Goal: Task Accomplishment & Management: Manage account settings

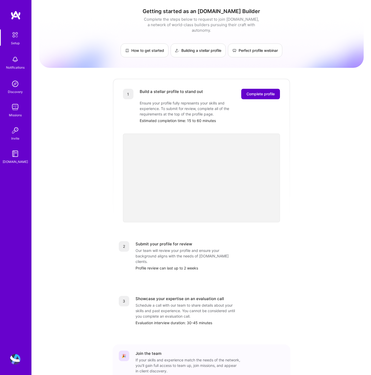
click at [257, 91] on span "Complete profile" at bounding box center [261, 93] width 28 height 5
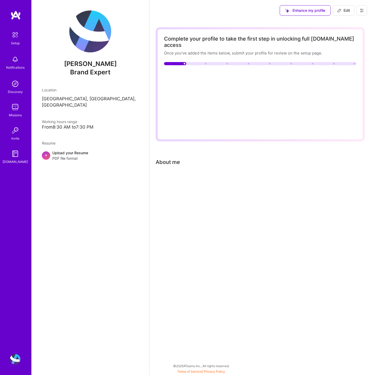
click at [175, 72] on span "Upload a profile picture →" at bounding box center [194, 74] width 48 height 5
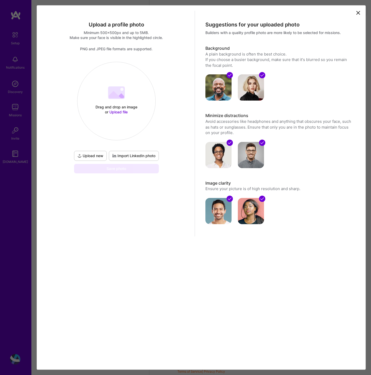
click at [118, 112] on span "Upload file" at bounding box center [118, 112] width 18 height 4
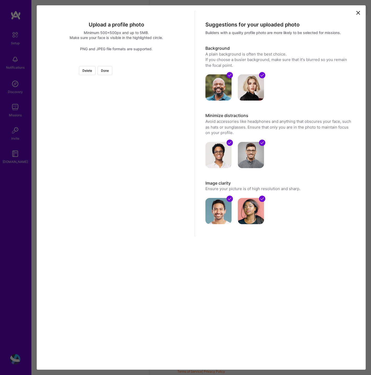
click at [116, 150] on div at bounding box center [182, 128] width 132 height 132
click at [112, 73] on button "Done" at bounding box center [105, 70] width 15 height 9
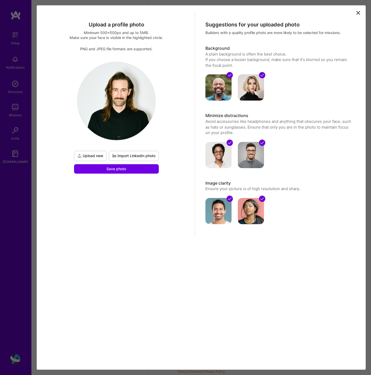
click at [126, 97] on img at bounding box center [116, 101] width 78 height 78
click at [116, 169] on span "Save photo" at bounding box center [117, 168] width 20 height 5
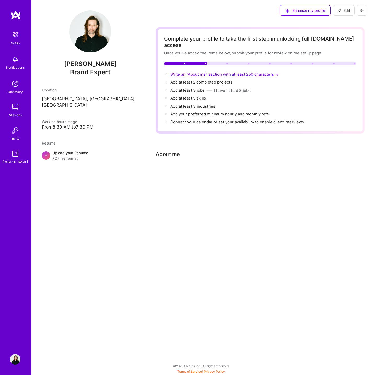
click at [231, 72] on span "Write an "About me" section with at least 250 characters →" at bounding box center [224, 74] width 109 height 5
select select "US"
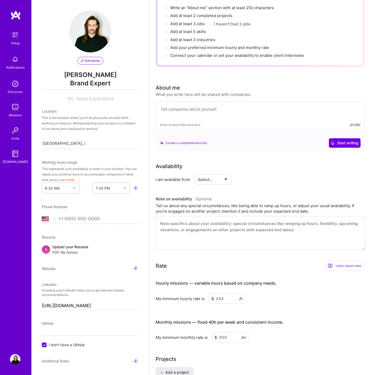
scroll to position [67, 0]
click at [342, 140] on span "Start writing" at bounding box center [344, 142] width 27 height 5
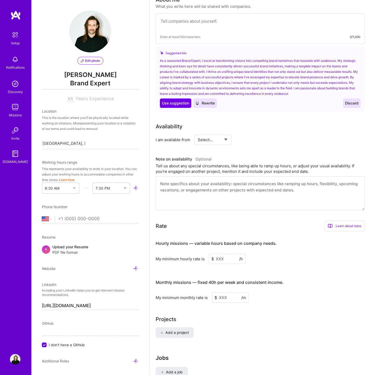
scroll to position [176, 0]
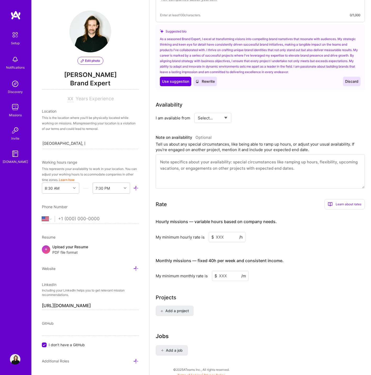
drag, startPoint x: 225, startPoint y: 230, endPoint x: 212, endPoint y: 230, distance: 12.8
click at [212, 232] on div "$ /h" at bounding box center [227, 237] width 37 height 10
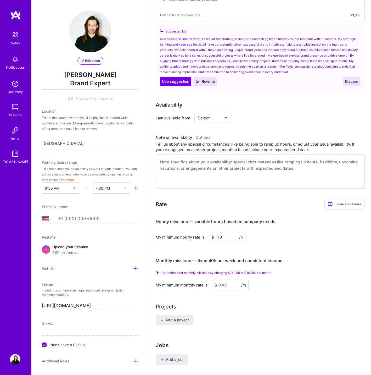
type input "110"
click at [232, 280] on input at bounding box center [230, 285] width 37 height 10
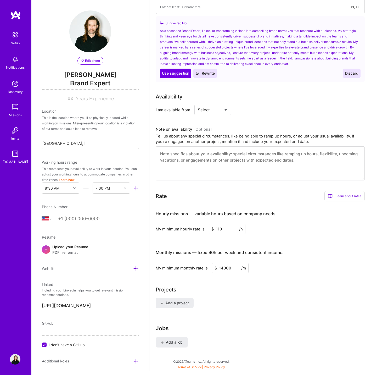
type input "14000"
click at [281, 309] on div "Complete your profile to take the first step in unlocking full [DOMAIN_NAME] ac…" at bounding box center [260, 104] width 209 height 507
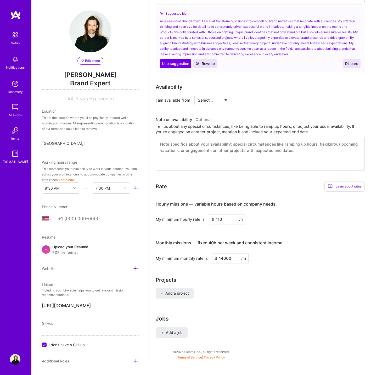
scroll to position [186, 0]
click at [179, 291] on span "Add a project" at bounding box center [174, 293] width 29 height 5
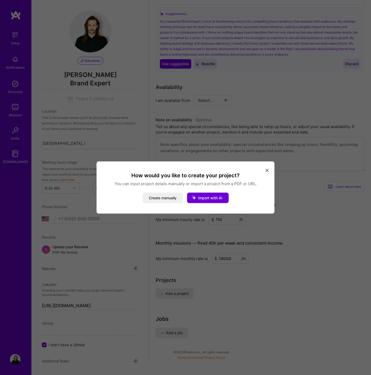
click at [266, 170] on icon "modal" at bounding box center [267, 170] width 3 height 3
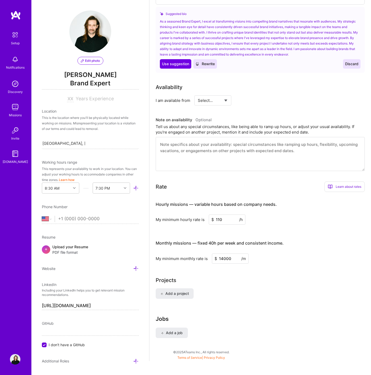
select select "Right Now"
click at [247, 95] on input at bounding box center [260, 100] width 31 height 10
type input "40"
select select "Future Date"
click at [252, 96] on input "[DATE]" at bounding box center [258, 100] width 26 height 10
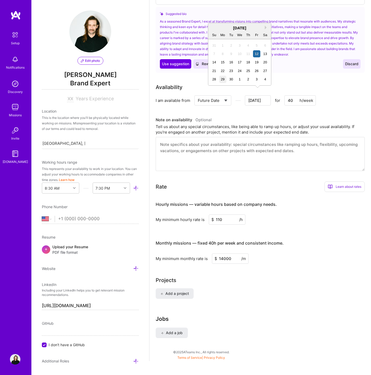
click at [222, 77] on div "29" at bounding box center [222, 79] width 7 height 7
type input "[DATE]"
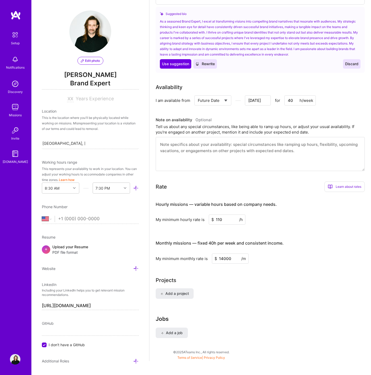
click at [270, 148] on textarea at bounding box center [260, 154] width 209 height 34
click at [349, 181] on div "Learn about rates" at bounding box center [345, 186] width 40 height 10
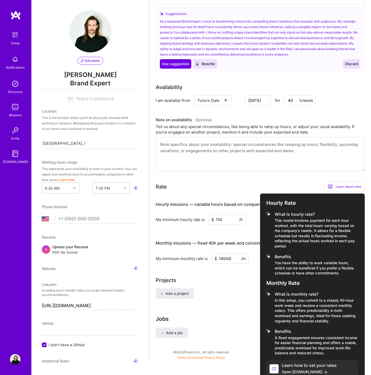
click at [296, 179] on div at bounding box center [185, 187] width 371 height 375
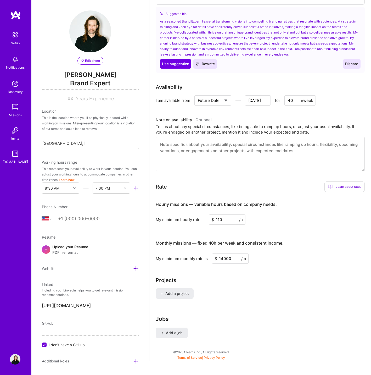
click at [224, 253] on input "14000" at bounding box center [230, 258] width 37 height 10
type input "12000"
click at [304, 219] on div "Hourly missions — variable hours based on company needs. My minimum hourly rate…" at bounding box center [260, 229] width 209 height 67
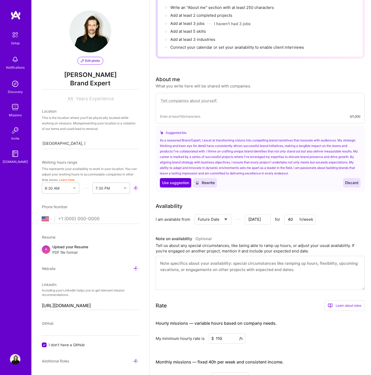
scroll to position [62, 0]
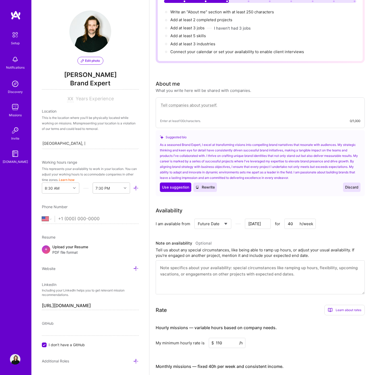
click at [176, 103] on textarea at bounding box center [260, 108] width 200 height 12
paste textarea "As an independent Brand Partner, I specialize in brand strategy and campaigns —…"
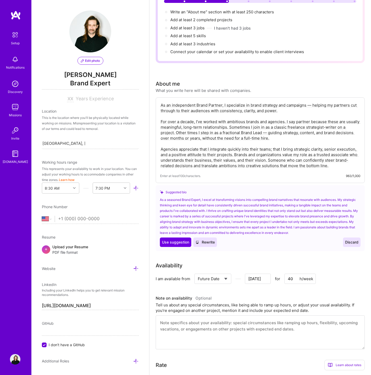
click at [311, 102] on textarea "As an independent Brand Partner, I specialize in brand strategy and campaigns —…" at bounding box center [260, 135] width 200 height 67
click at [285, 116] on textarea "As an independent Brand Partner, I specialize in brand strategy and campaigns h…" at bounding box center [260, 135] width 200 height 67
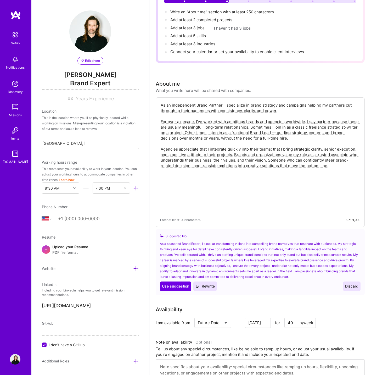
click at [345, 122] on textarea "As an independent Brand Partner, I specialize in brand strategy and campaigns h…" at bounding box center [260, 157] width 200 height 111
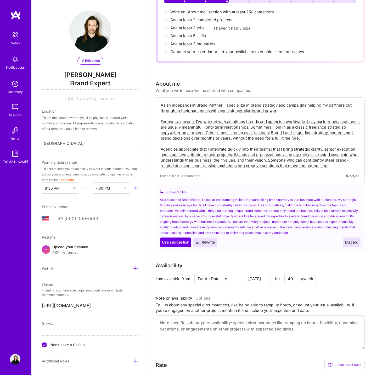
click at [298, 127] on textarea "As an independent Brand Partner, I specialize in brand strategy and campaigns h…" at bounding box center [260, 135] width 200 height 67
click at [201, 132] on textarea "As an independent Brand Partner, I specialize in brand strategy and campaigns h…" at bounding box center [260, 135] width 200 height 67
drag, startPoint x: 231, startPoint y: 132, endPoint x: 312, endPoint y: 133, distance: 80.9
click at [312, 133] on textarea "As an independent Brand Partner, I specialize in brand strategy and campaigns h…" at bounding box center [260, 135] width 200 height 67
click at [235, 147] on textarea "As an independent Brand Partner, I specialize in brand strategy and campaigns h…" at bounding box center [260, 135] width 200 height 67
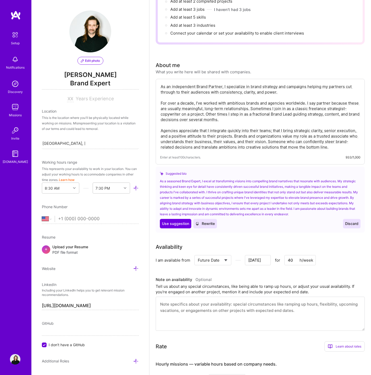
scroll to position [83, 0]
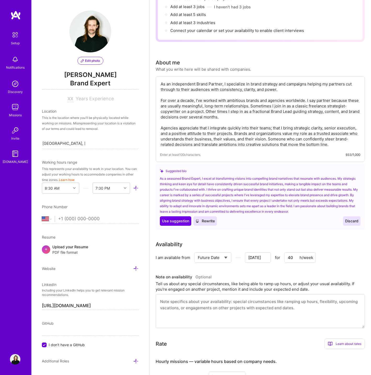
click at [162, 121] on textarea "As an independent Brand Partner, I specialize in brand strategy and campaigns h…" at bounding box center [260, 114] width 200 height 67
click at [183, 122] on textarea "As an independent Brand Partner, I specialize in brand strategy and campaigns h…" at bounding box center [260, 114] width 200 height 67
drag, startPoint x: 235, startPoint y: 127, endPoint x: 281, endPoint y: 127, distance: 46.1
click at [281, 127] on textarea "As an independent Brand Partner, I specialize in brand strategy and campaigns h…" at bounding box center [260, 114] width 200 height 67
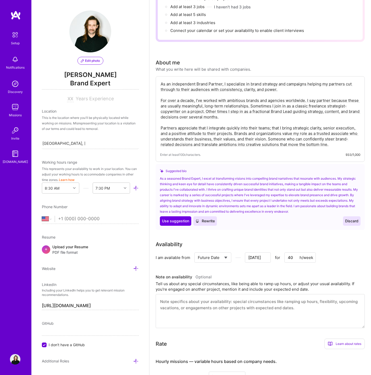
scroll to position [83, 0]
click at [286, 128] on textarea "As an independent Brand Partner, I specialize in brand strategy and campaigns h…" at bounding box center [260, 114] width 200 height 67
click at [270, 131] on textarea "As an independent Brand Partner, I specialize in brand strategy and campaigns h…" at bounding box center [260, 114] width 200 height 67
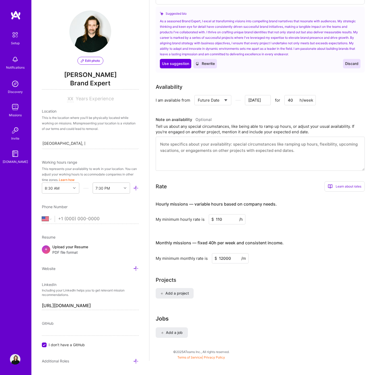
scroll to position [241, 0]
type textarea "As an independent Brand Partner, I specialize in brand strategy and campaigns h…"
click at [47, 270] on span "Website" at bounding box center [49, 268] width 14 height 4
click at [56, 270] on div "Website" at bounding box center [90, 268] width 97 height 6
click at [54, 269] on span "Website" at bounding box center [49, 268] width 14 height 4
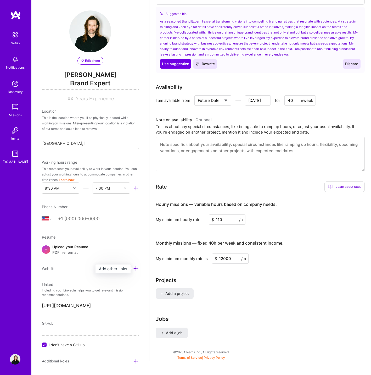
click at [136, 268] on icon at bounding box center [135, 268] width 5 height 5
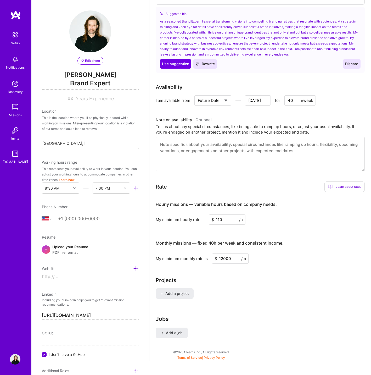
click at [91, 277] on input at bounding box center [90, 276] width 97 height 8
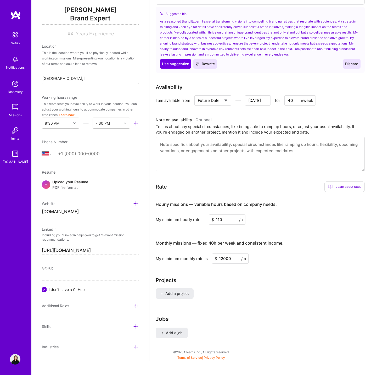
scroll to position [65, 0]
type input "[URL][DOMAIN_NAME]"
click at [135, 305] on icon at bounding box center [135, 305] width 5 height 5
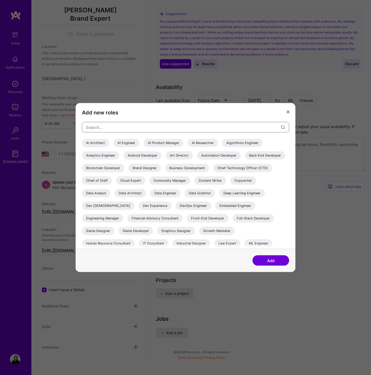
click at [116, 126] on input "modal" at bounding box center [183, 126] width 195 height 13
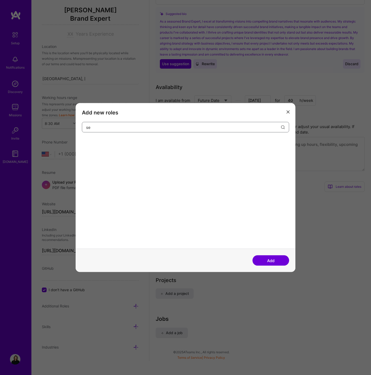
type input "s"
click at [97, 144] on div "Copywriter" at bounding box center [95, 143] width 26 height 8
click at [94, 142] on div "Copywriter" at bounding box center [95, 143] width 26 height 8
click at [94, 143] on div "Copywriter" at bounding box center [95, 143] width 26 height 8
click at [100, 128] on input "copy" at bounding box center [183, 126] width 195 height 13
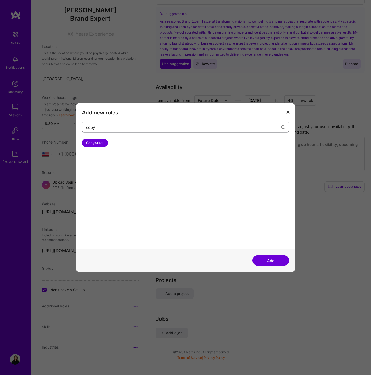
click at [100, 128] on input "copy" at bounding box center [183, 126] width 195 height 13
type input "b"
click at [96, 131] on input "strategist" at bounding box center [183, 126] width 195 height 13
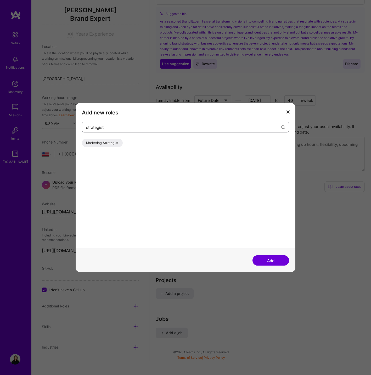
click at [96, 131] on input "strategist" at bounding box center [183, 126] width 195 height 13
type input "c"
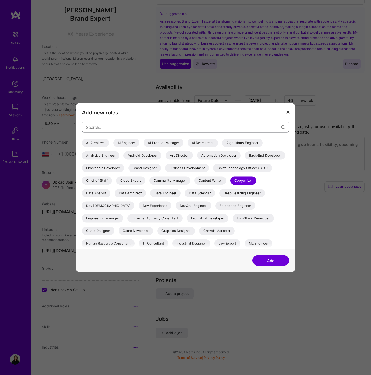
scroll to position [0, 0]
click at [194, 185] on div "Content Writer" at bounding box center [210, 180] width 32 height 8
click at [209, 168] on div "Business Development" at bounding box center [187, 168] width 44 height 8
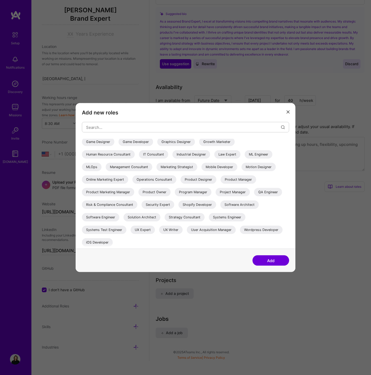
scroll to position [89, 0]
click at [269, 260] on button "Add" at bounding box center [271, 260] width 37 height 10
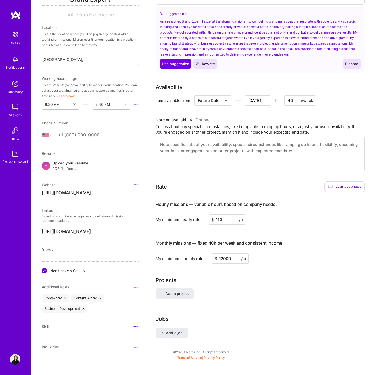
scroll to position [83, 0]
click at [135, 326] on icon at bounding box center [135, 326] width 5 height 5
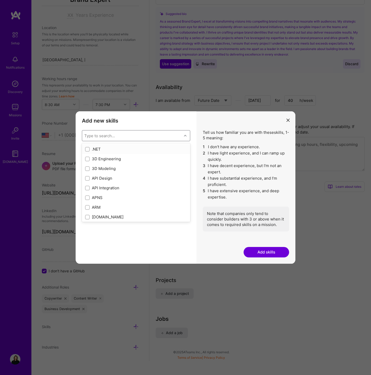
click at [110, 136] on div "Type to search..." at bounding box center [99, 135] width 31 height 5
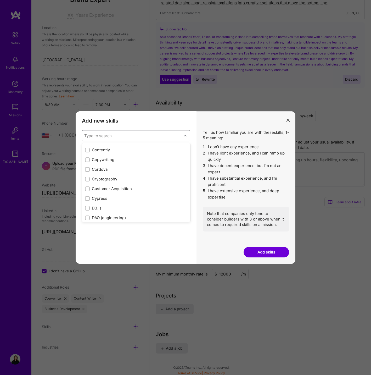
scroll to position [731, 0]
click at [87, 155] on input "modal" at bounding box center [88, 155] width 4 height 4
checkbox input "true"
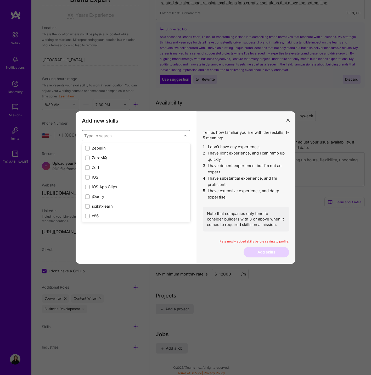
scroll to position [3584, 0]
drag, startPoint x: 105, startPoint y: 187, endPoint x: 103, endPoint y: 183, distance: 4.0
click at [105, 187] on div "iOS App Clips" at bounding box center [136, 186] width 102 height 5
checkbox input "true"
click at [103, 178] on div "iOS" at bounding box center [136, 176] width 102 height 5
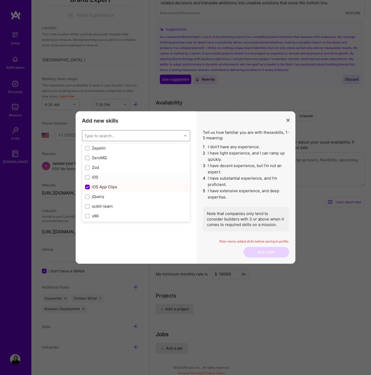
checkbox input "true"
click at [88, 186] on input "modal" at bounding box center [88, 187] width 5 height 5
checkbox input "false"
click at [89, 176] on input "modal" at bounding box center [88, 177] width 5 height 5
checkbox input "false"
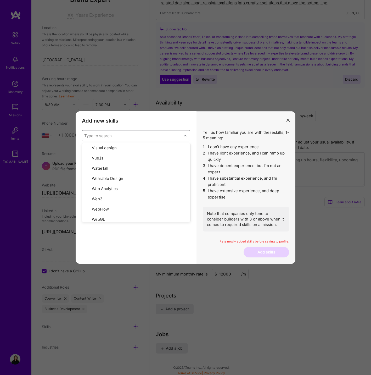
click at [122, 244] on div "Copywriting 1 2 3 4 5 No expertise Deep expertise" at bounding box center [136, 202] width 108 height 110
click at [176, 163] on div "5" at bounding box center [178, 160] width 19 height 10
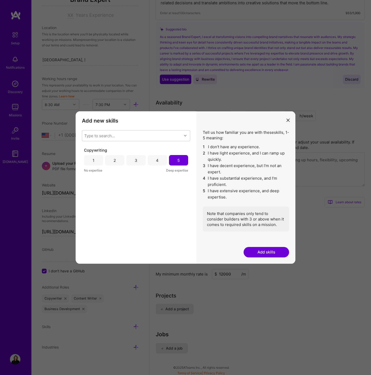
click at [257, 253] on button "Add skills" at bounding box center [267, 252] width 46 height 10
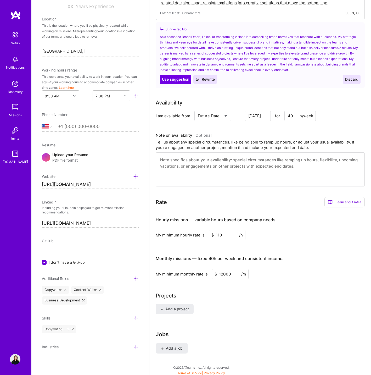
scroll to position [92, 0]
click at [134, 348] on icon at bounding box center [135, 346] width 5 height 5
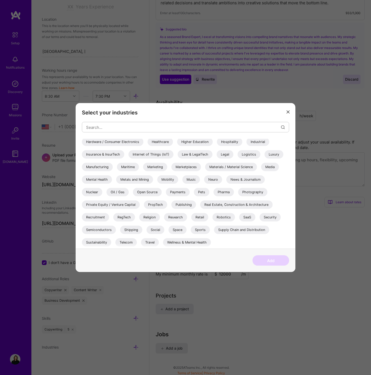
scroll to position [152, 0]
click at [188, 242] on div "Wellness & Mental Health" at bounding box center [187, 242] width 48 height 8
click at [96, 242] on div "Sustainability" at bounding box center [96, 242] width 29 height 8
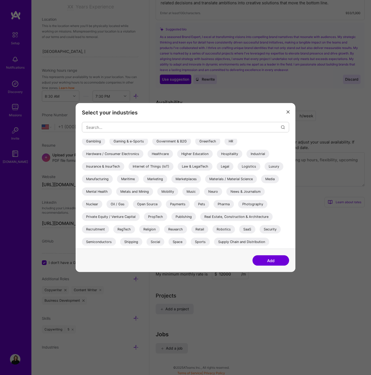
click at [113, 216] on div "Private Equity / Venture Capital" at bounding box center [111, 217] width 58 height 8
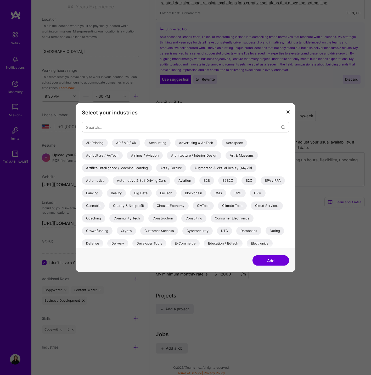
scroll to position [0, 0]
click at [207, 181] on div "B2B" at bounding box center [206, 180] width 15 height 8
click at [93, 192] on div "Banking" at bounding box center [92, 193] width 21 height 8
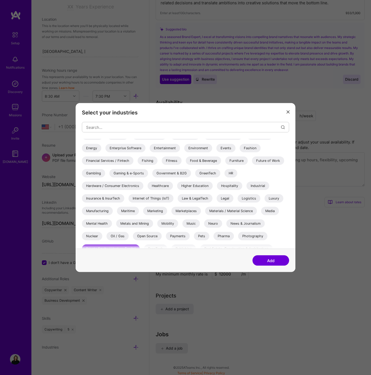
scroll to position [114, 0]
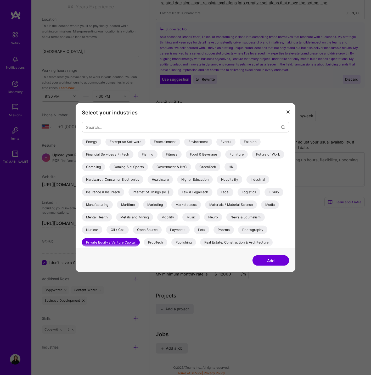
click at [155, 178] on div "Healthcare" at bounding box center [160, 179] width 25 height 8
click at [274, 192] on div "Luxury" at bounding box center [274, 192] width 19 height 8
click at [275, 261] on button "Add" at bounding box center [271, 260] width 37 height 10
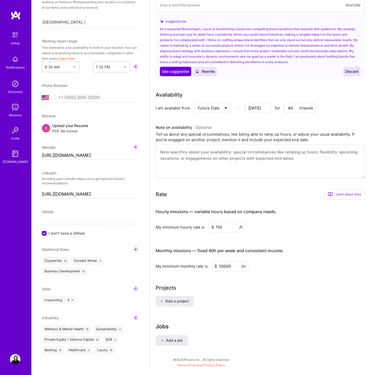
scroll to position [225, 0]
select select "DE"
click at [72, 98] on input "tel" at bounding box center [98, 97] width 81 height 15
paste input "15236516765"
type input "15236516765"
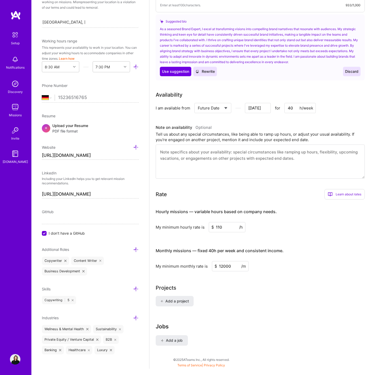
click at [41, 44] on div "Edit photo [PERSON_NAME] Brand Expert Years Experience Location This is the loc…" at bounding box center [90, 187] width 118 height 375
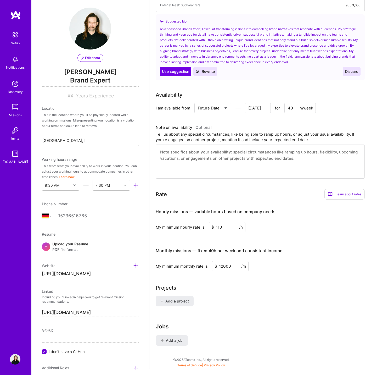
scroll to position [2, 0]
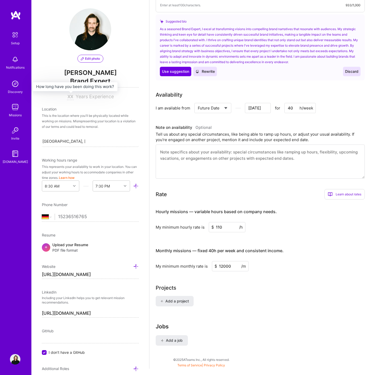
click at [70, 97] on input at bounding box center [70, 97] width 7 height 6
type input "13"
click at [84, 96] on span "Years Experience" at bounding box center [95, 96] width 38 height 5
click at [79, 118] on div "This is the location where you'll be physically located while working on missio…" at bounding box center [90, 121] width 97 height 16
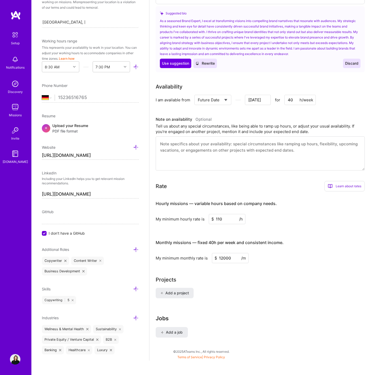
scroll to position [232, 0]
click at [196, 148] on textarea at bounding box center [260, 154] width 209 height 34
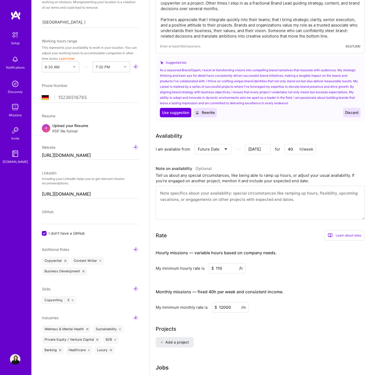
scroll to position [184, 0]
click at [351, 110] on span "Discard" at bounding box center [351, 112] width 13 height 5
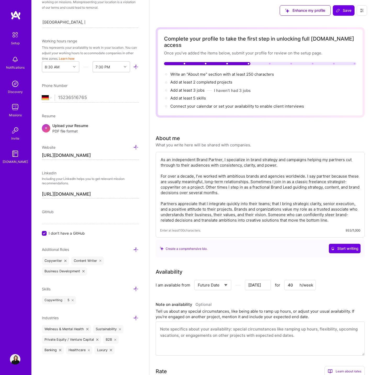
scroll to position [0, 0]
click at [183, 80] on span "Add at least 2 completed projects →" at bounding box center [203, 82] width 67 height 5
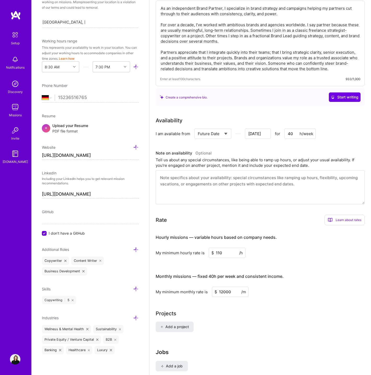
scroll to position [184, 0]
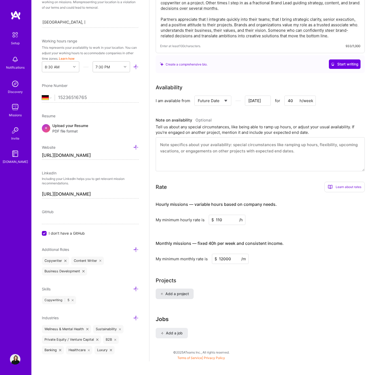
click at [167, 291] on span "Add a project" at bounding box center [174, 293] width 29 height 5
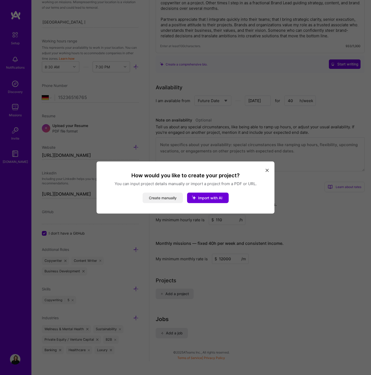
click at [164, 197] on button "Create manually" at bounding box center [163, 198] width 40 height 10
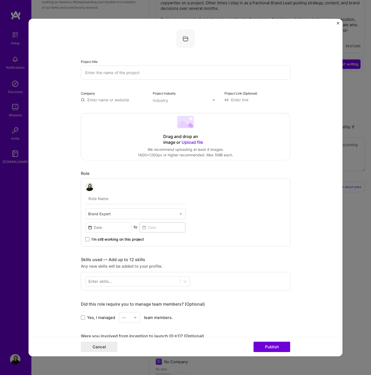
scroll to position [0, 0]
click at [337, 23] on img "Close" at bounding box center [338, 23] width 3 height 3
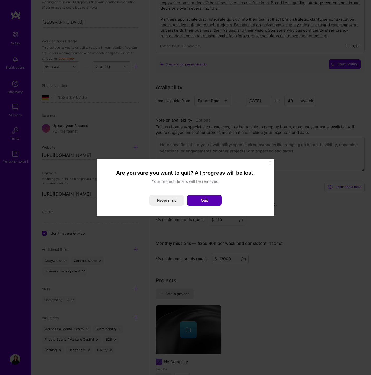
click at [202, 202] on button "Quit" at bounding box center [204, 200] width 35 height 10
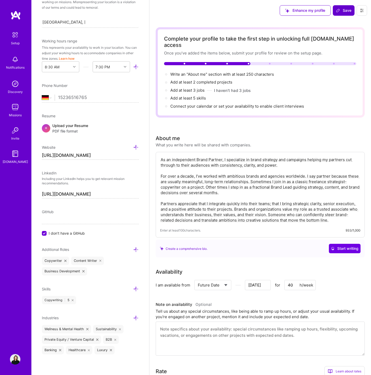
click at [343, 10] on span "Save" at bounding box center [343, 10] width 15 height 5
type input "[DATE]"
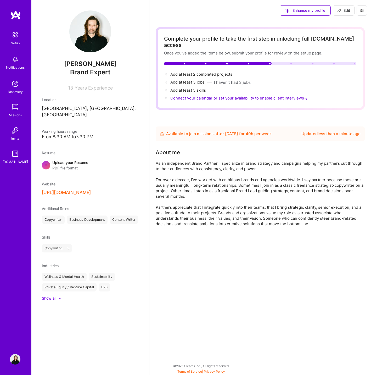
click at [203, 96] on span "Connect your calendar or set your availability to enable client interviews →" at bounding box center [239, 98] width 138 height 5
select select "US"
select select "Future Date"
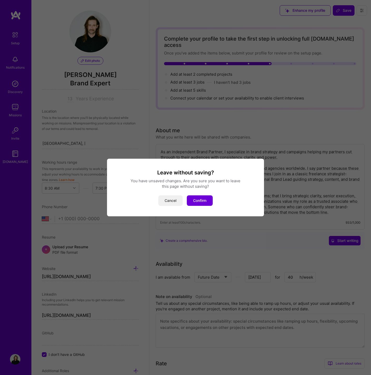
click at [169, 202] on button "Cancel" at bounding box center [170, 200] width 24 height 10
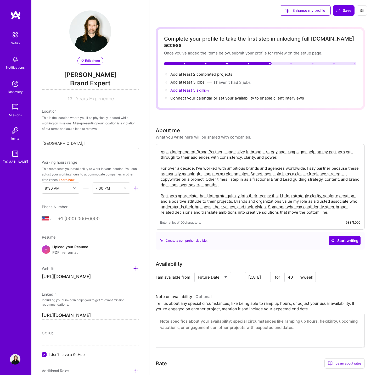
click at [189, 88] on span "Add at least 5 skills →" at bounding box center [190, 90] width 40 height 5
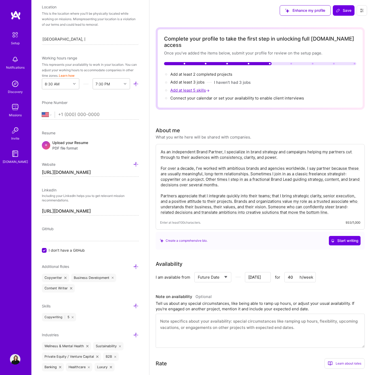
scroll to position [121, 0]
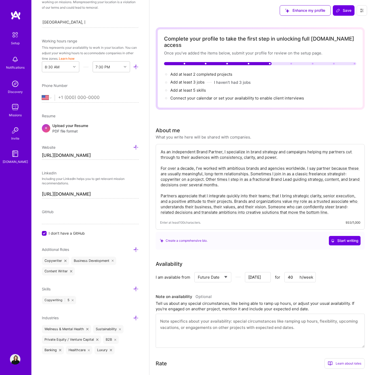
click at [49, 288] on span "Skills" at bounding box center [46, 289] width 9 height 4
click at [133, 287] on icon at bounding box center [135, 288] width 5 height 5
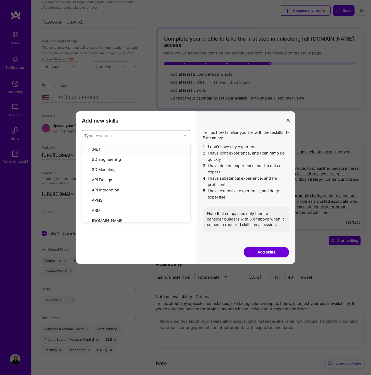
click at [186, 135] on icon "modal" at bounding box center [185, 135] width 3 height 3
click at [87, 172] on input "modal" at bounding box center [88, 172] width 4 height 4
checkbox input "true"
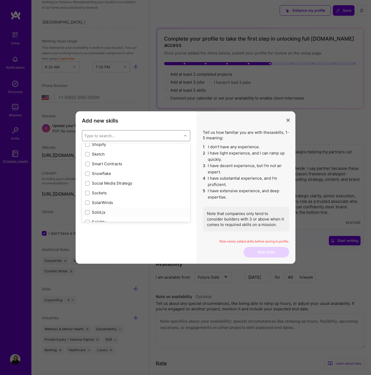
scroll to position [2928, 0]
click at [87, 184] on input "modal" at bounding box center [88, 185] width 4 height 4
checkbox input "true"
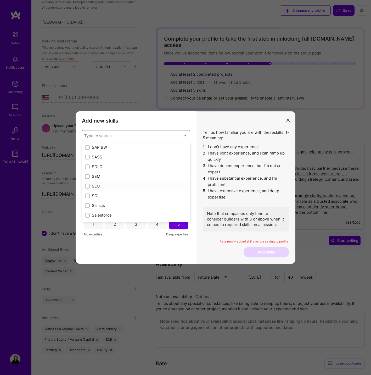
click at [86, 187] on input "modal" at bounding box center [88, 187] width 4 height 4
checkbox input "true"
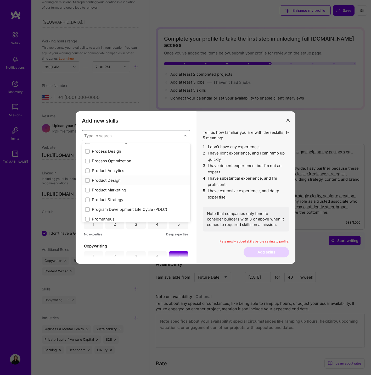
scroll to position [2378, 0]
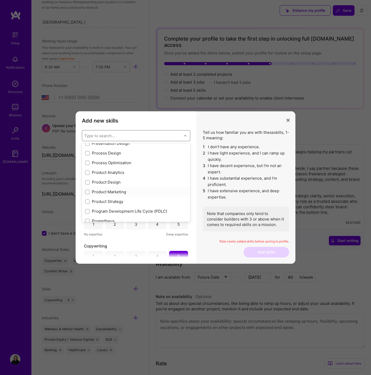
click at [86, 193] on input "modal" at bounding box center [88, 192] width 4 height 4
checkbox input "true"
click at [87, 201] on input "modal" at bounding box center [88, 202] width 4 height 4
checkbox input "true"
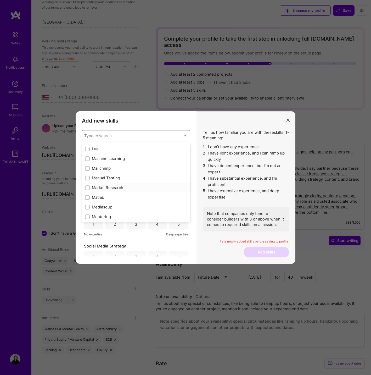
click at [107, 189] on div "Market Research" at bounding box center [136, 187] width 102 height 5
checkbox input "true"
click at [87, 189] on input "modal" at bounding box center [88, 191] width 4 height 4
checkbox input "true"
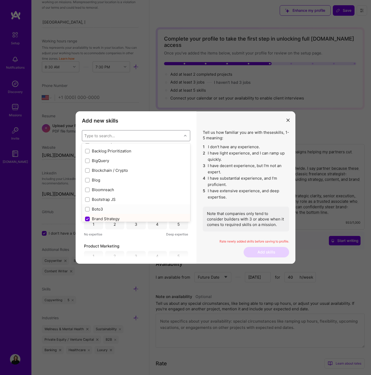
scroll to position [463, 0]
click at [86, 180] on input "modal" at bounding box center [88, 181] width 4 height 4
checkbox input "true"
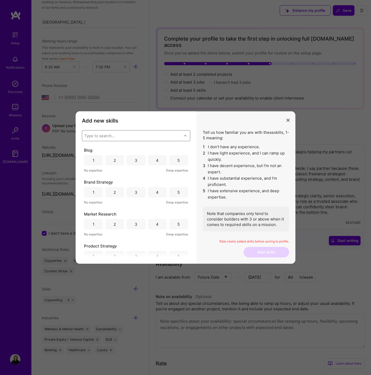
click at [185, 134] on div "modal" at bounding box center [186, 135] width 8 height 7
click at [138, 162] on div "3" at bounding box center [135, 160] width 19 height 10
click at [179, 192] on div "5" at bounding box center [178, 192] width 19 height 10
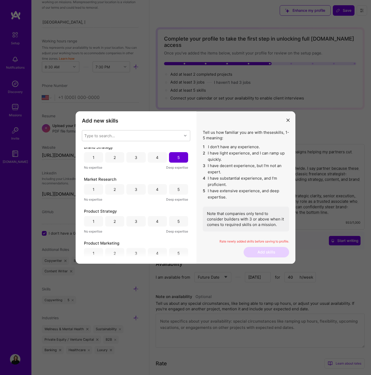
scroll to position [36, 0]
click at [136, 187] on div "3" at bounding box center [136, 187] width 3 height 5
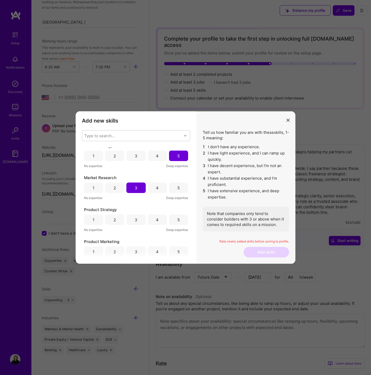
click at [135, 218] on div "3" at bounding box center [136, 219] width 3 height 5
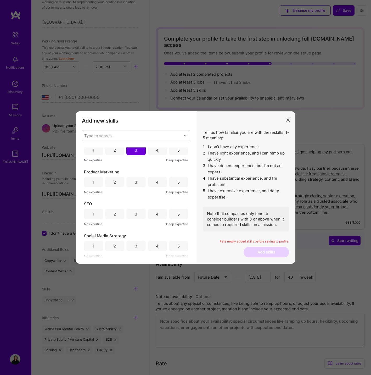
scroll to position [125, 0]
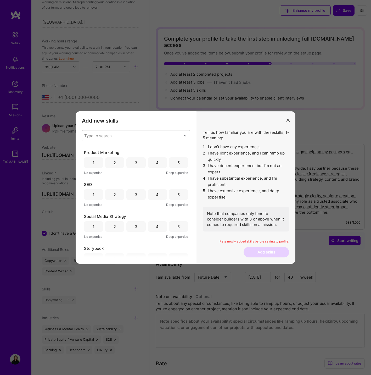
click at [157, 161] on div "4" at bounding box center [157, 162] width 3 height 5
click at [136, 193] on div "3" at bounding box center [135, 194] width 19 height 10
click at [116, 227] on div "2" at bounding box center [114, 226] width 19 height 10
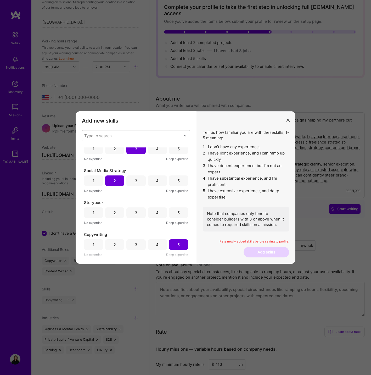
scroll to position [171, 0]
click at [135, 213] on div "3" at bounding box center [136, 212] width 3 height 5
click at [258, 252] on button "Add skills" at bounding box center [267, 252] width 46 height 10
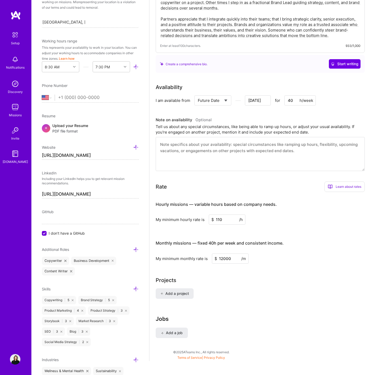
scroll to position [168, 0]
click at [167, 330] on span "Add a job" at bounding box center [172, 332] width 22 height 5
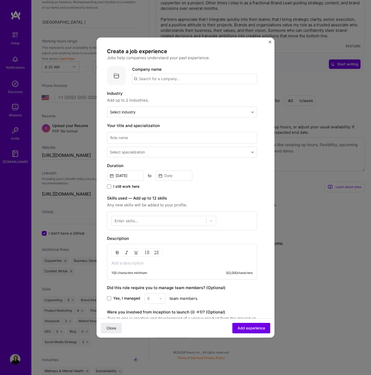
click at [172, 78] on input "text" at bounding box center [194, 79] width 125 height 10
click at [182, 80] on input "barkas" at bounding box center [194, 79] width 125 height 10
type input "e-Types"
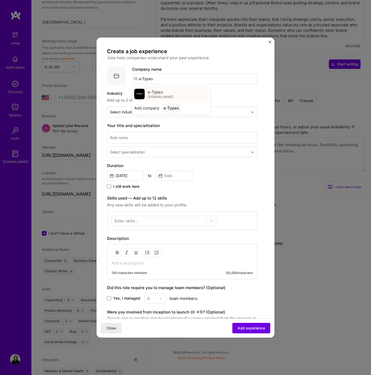
click at [158, 93] on span "e-Types" at bounding box center [155, 91] width 15 height 5
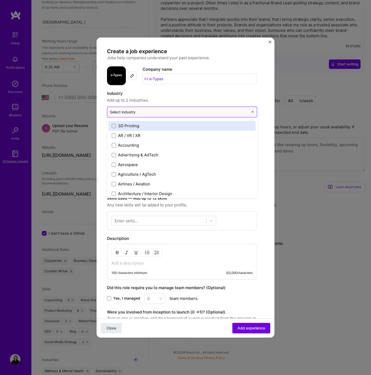
click at [127, 112] on div "Select industry 0" at bounding box center [123, 111] width 26 height 5
type input "d"
type input "c"
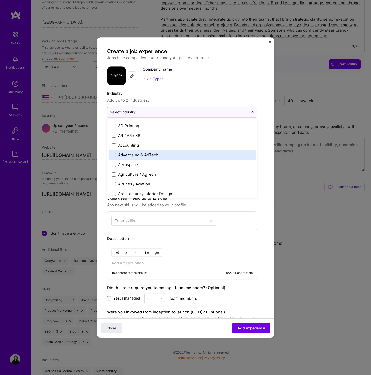
click at [114, 155] on span at bounding box center [114, 155] width 4 height 4
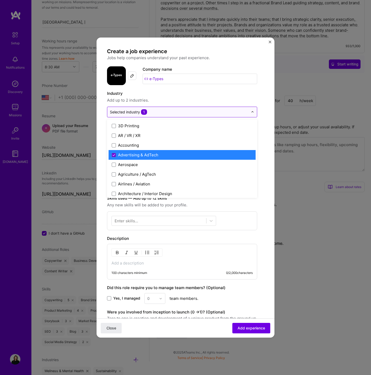
click at [265, 152] on form "Create a job experience Jobs help companies understand your past experience. Co…" at bounding box center [186, 220] width 178 height 345
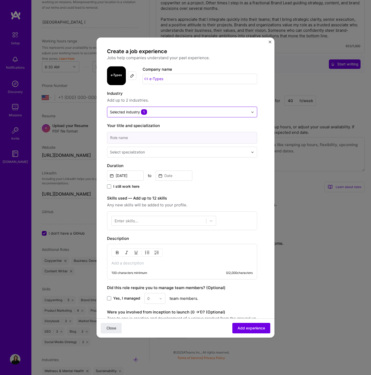
click at [155, 139] on input at bounding box center [182, 138] width 150 height 12
type input "Copywriter"
click at [160, 154] on input "text" at bounding box center [180, 151] width 140 height 5
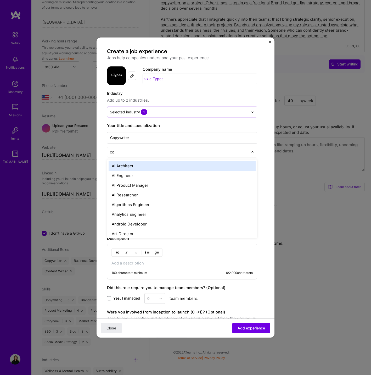
type input "cop"
click at [130, 169] on div "Copywriter" at bounding box center [182, 166] width 147 height 10
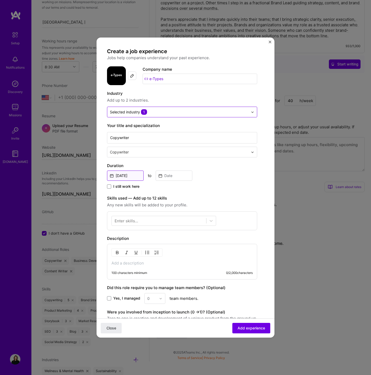
click at [129, 174] on input "[DATE]" at bounding box center [125, 175] width 37 height 10
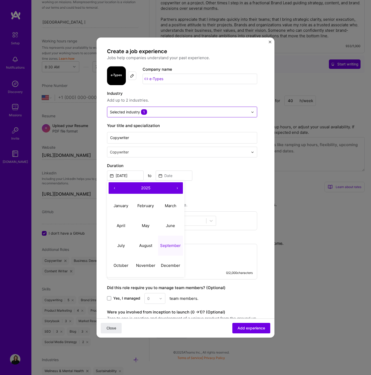
click at [116, 189] on button "‹" at bounding box center [115, 188] width 12 height 12
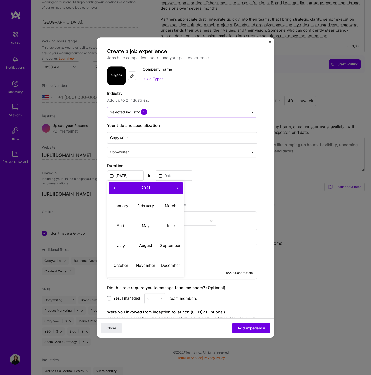
click at [116, 189] on button "‹" at bounding box center [115, 188] width 12 height 12
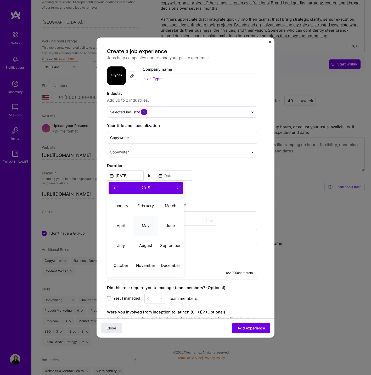
click at [146, 225] on abbr "May" at bounding box center [146, 225] width 8 height 5
type input "[DATE]"
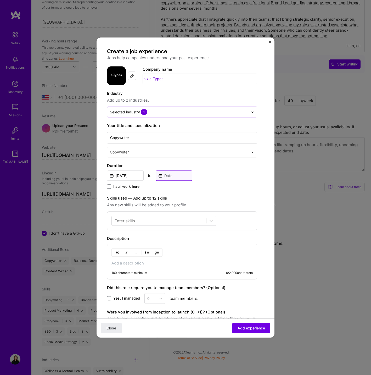
click at [170, 176] on input at bounding box center [174, 175] width 37 height 10
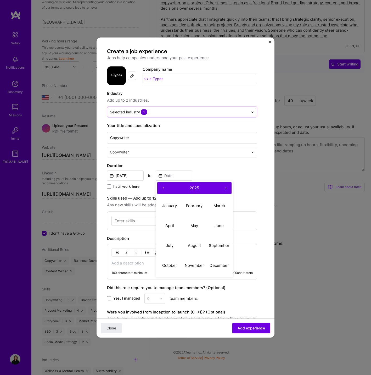
click at [227, 188] on button "›" at bounding box center [226, 188] width 12 height 12
click at [163, 189] on button "‹" at bounding box center [163, 188] width 12 height 12
click at [165, 187] on button "‹" at bounding box center [163, 188] width 12 height 12
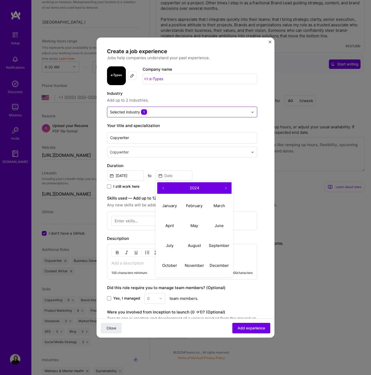
click at [165, 187] on button "‹" at bounding box center [163, 188] width 12 height 12
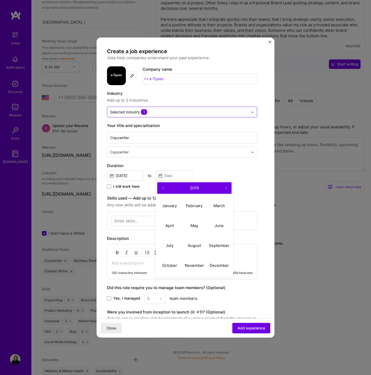
click at [165, 187] on button "‹" at bounding box center [163, 188] width 12 height 12
click at [228, 187] on button "›" at bounding box center [226, 188] width 12 height 12
click at [214, 246] on abbr "September" at bounding box center [219, 245] width 21 height 5
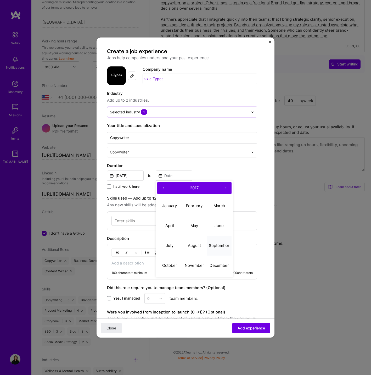
type input "[DATE]"
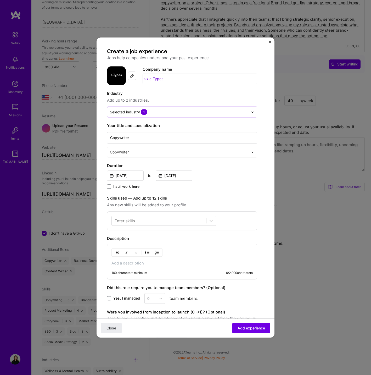
click at [216, 196] on label "Skills used — Add up to 12 skills" at bounding box center [182, 198] width 150 height 6
click at [180, 221] on div at bounding box center [159, 220] width 94 height 9
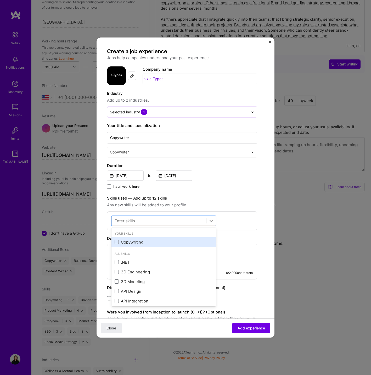
click at [138, 241] on div "Copywriting" at bounding box center [164, 241] width 98 height 5
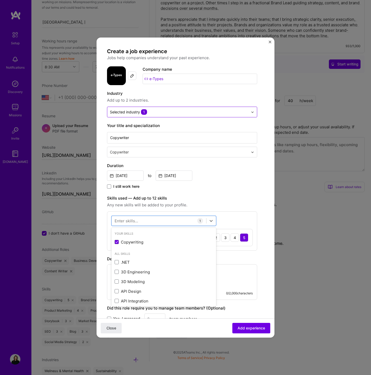
click at [219, 196] on label "Skills used — Add up to 12 skills" at bounding box center [182, 198] width 150 height 6
click at [247, 198] on label "Skills used — Add up to 12 skills" at bounding box center [182, 198] width 150 height 6
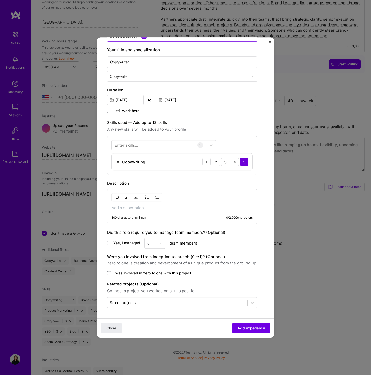
scroll to position [76, 0]
click at [249, 328] on span "Add experience" at bounding box center [251, 327] width 27 height 5
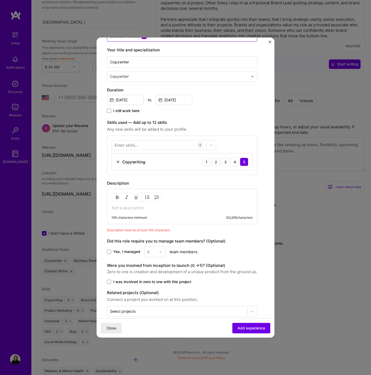
click at [125, 218] on div "100 characters minimum" at bounding box center [130, 217] width 36 height 4
click at [129, 208] on p at bounding box center [182, 207] width 141 height 5
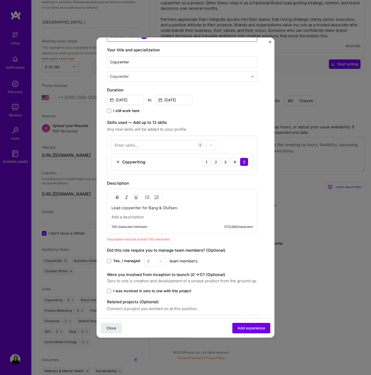
click at [147, 197] on img "button" at bounding box center [147, 197] width 4 height 4
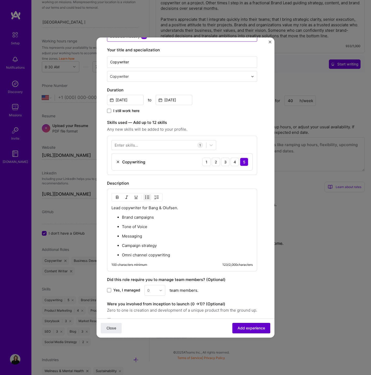
click at [244, 329] on span "Add experience" at bounding box center [251, 327] width 27 height 5
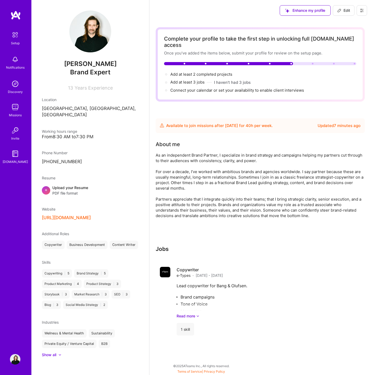
scroll to position [0, 0]
click at [187, 80] on span "Add at least 3 jobs →" at bounding box center [189, 82] width 39 height 5
select select "Future Date"
select select "DE"
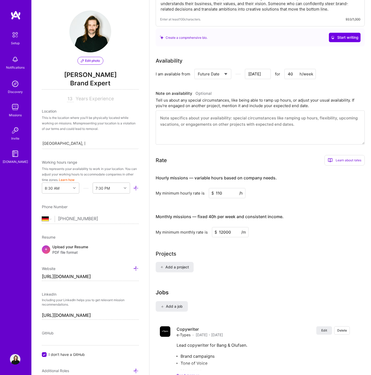
scroll to position [225, 0]
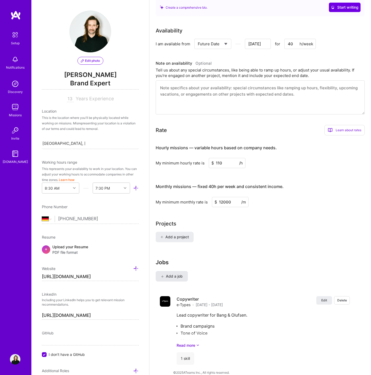
click at [175, 274] on span "Add a job" at bounding box center [172, 276] width 22 height 5
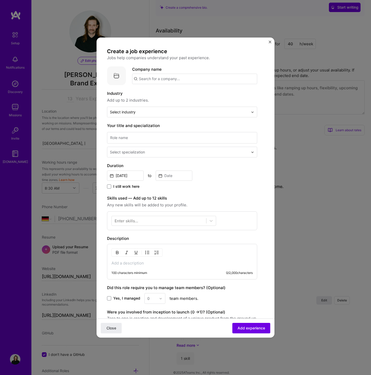
click at [150, 81] on input "text" at bounding box center [194, 79] width 125 height 10
type input "Barkas"
click at [167, 93] on div "Barkas" at bounding box center [169, 93] width 17 height 9
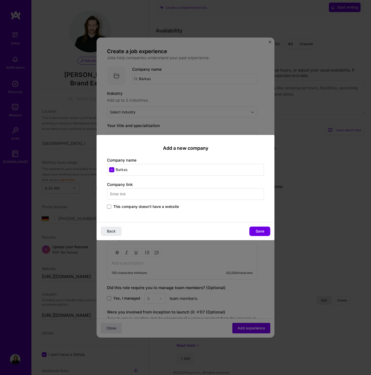
click at [153, 194] on input "text" at bounding box center [185, 194] width 157 height 12
type input "[DOMAIN_NAME]"
click at [261, 230] on span "Save" at bounding box center [260, 230] width 9 height 5
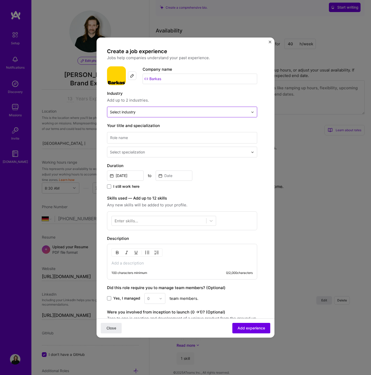
click at [118, 112] on div "Select industry 0" at bounding box center [123, 111] width 26 height 5
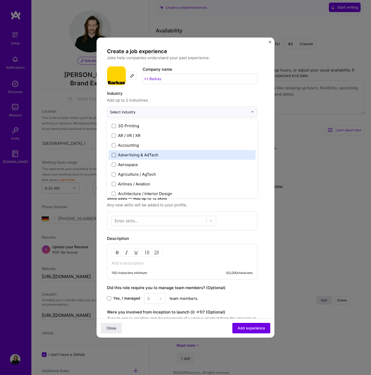
click at [113, 155] on span at bounding box center [114, 155] width 4 height 4
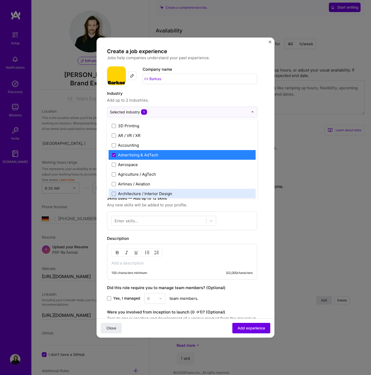
click at [240, 206] on span "Any new skills will be added to your profile." at bounding box center [182, 205] width 150 height 6
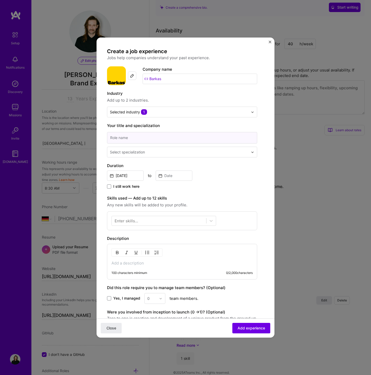
click at [126, 137] on input at bounding box center [182, 138] width 150 height 12
type input "Senior Brand Strategist"
click at [140, 152] on div "Select specialization" at bounding box center [127, 151] width 35 height 5
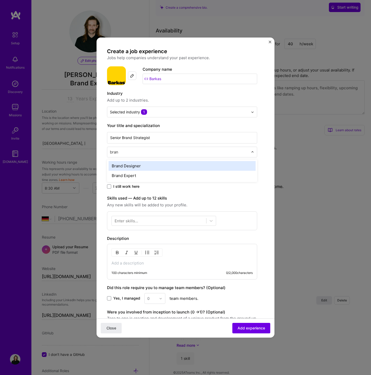
type input "brand"
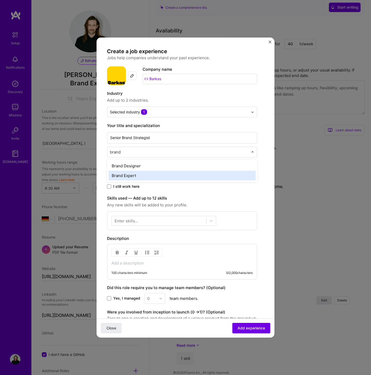
click at [134, 174] on div "Brand Expert" at bounding box center [182, 176] width 147 height 10
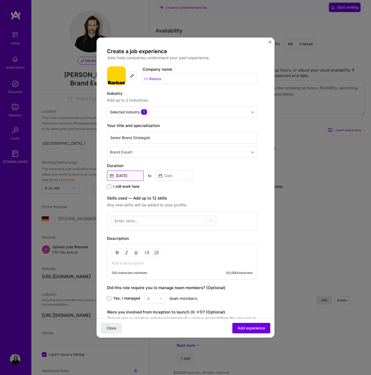
click at [132, 176] on input "[DATE]" at bounding box center [125, 175] width 37 height 10
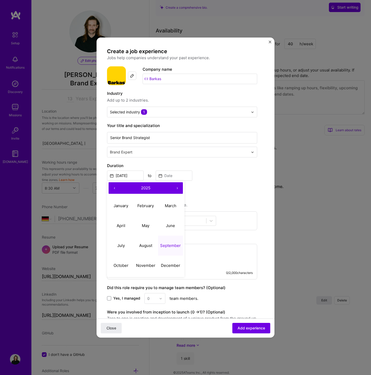
click at [115, 186] on button "‹" at bounding box center [115, 188] width 12 height 12
click at [150, 246] on abbr "August" at bounding box center [145, 245] width 13 height 5
type input "[DATE]"
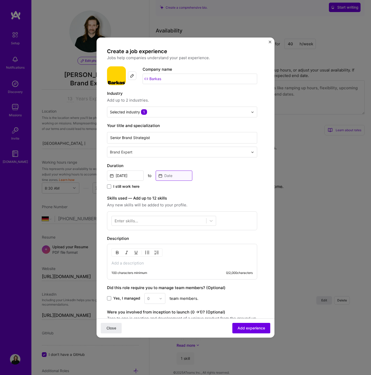
click at [170, 177] on input at bounding box center [174, 175] width 37 height 10
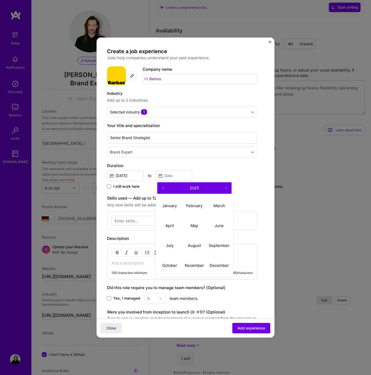
click at [164, 188] on button "‹" at bounding box center [163, 188] width 12 height 12
click at [171, 226] on abbr "April" at bounding box center [169, 225] width 9 height 5
type input "[DATE]"
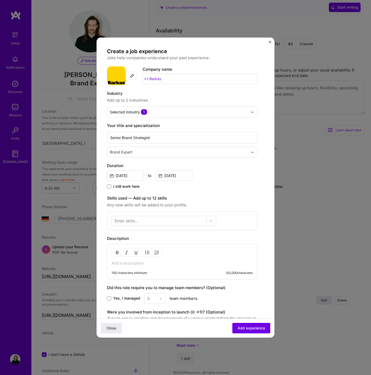
click at [219, 194] on div "Create a job experience Jobs help companies understand your past experience. Co…" at bounding box center [182, 205] width 150 height 315
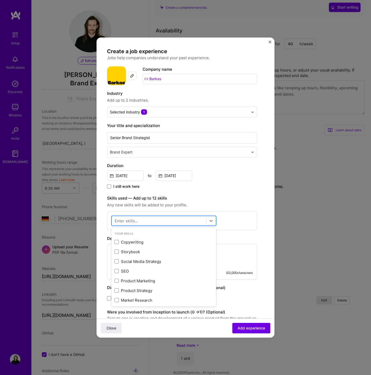
click at [167, 222] on div at bounding box center [159, 220] width 94 height 9
click at [134, 242] on div "Copywriting" at bounding box center [164, 241] width 98 height 5
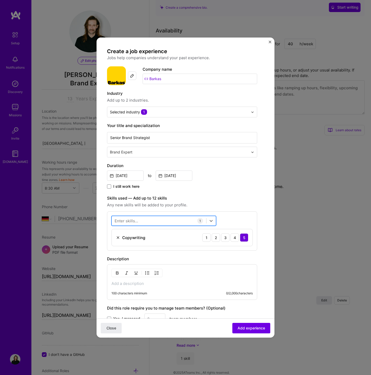
click at [152, 222] on div at bounding box center [159, 220] width 94 height 9
click at [134, 241] on div "Brand Strategy" at bounding box center [164, 241] width 98 height 5
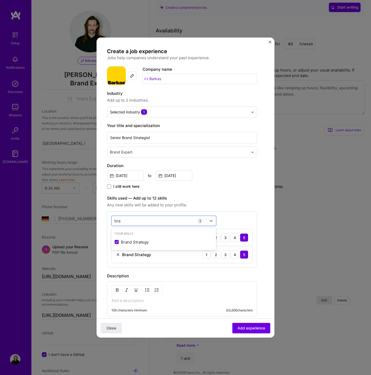
type input "bra"
click at [229, 205] on span "Any new skills will be added to your profile." at bounding box center [182, 205] width 150 height 6
click at [132, 299] on p at bounding box center [182, 300] width 141 height 5
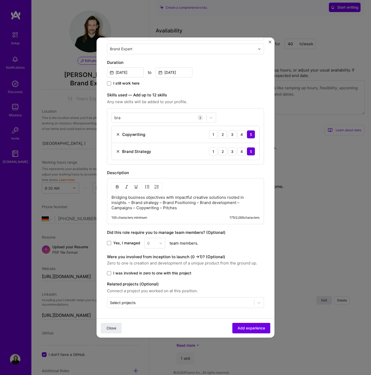
scroll to position [103, 0]
click at [128, 203] on p "Bridging business objectives with impactful creative solutions rooted in insigh…" at bounding box center [186, 203] width 148 height 16
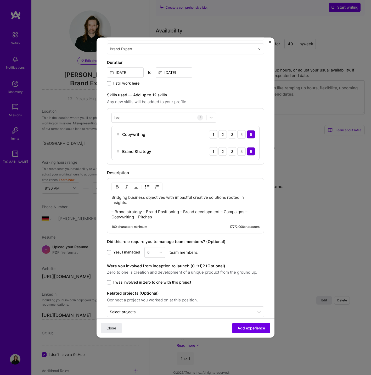
click at [143, 212] on p "– Brand strategy – Brand Positioning – Brand development – Campaigns – Copywrit…" at bounding box center [186, 214] width 148 height 10
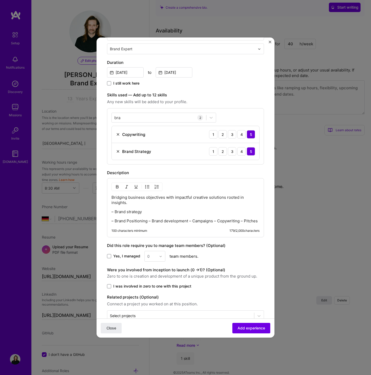
click at [148, 222] on p "– Brand Positioning – Brand development – Campaigns – Copywriting – Pitches" at bounding box center [186, 220] width 148 height 5
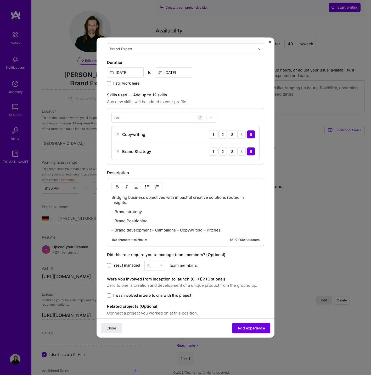
click at [152, 230] on p "– Brand development – Campaigns – Copywriting – Pitches" at bounding box center [186, 229] width 148 height 5
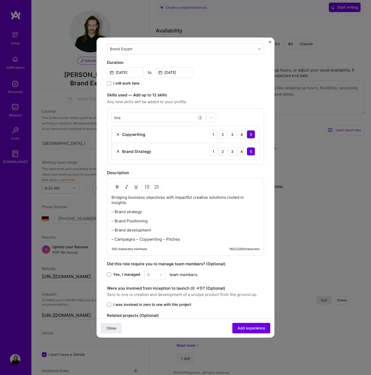
click at [137, 240] on p "– Campaigns – Copywriting – Pitches" at bounding box center [186, 239] width 148 height 5
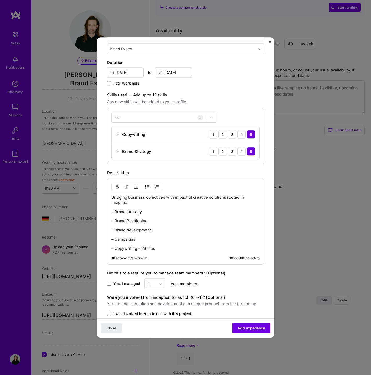
click at [138, 247] on p "– Copywriting – Pitches" at bounding box center [186, 248] width 148 height 5
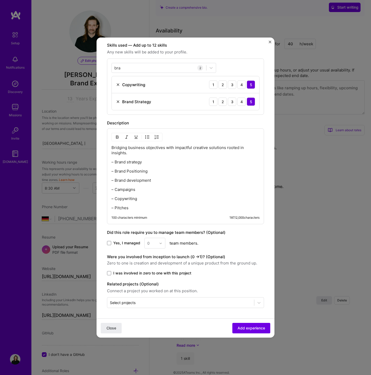
scroll to position [153, 0]
click at [241, 329] on span "Add experience" at bounding box center [251, 327] width 27 height 5
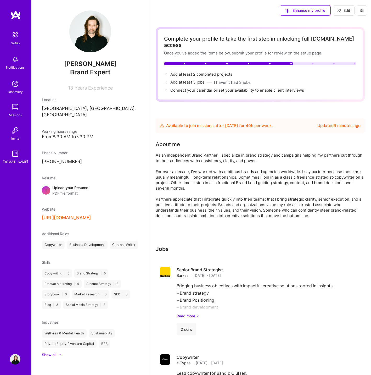
scroll to position [0, 0]
click at [183, 80] on span "Add at least 3 jobs →" at bounding box center [189, 82] width 39 height 5
select select "Future Date"
select select "DE"
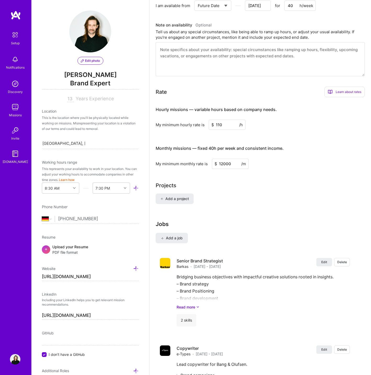
scroll to position [313, 0]
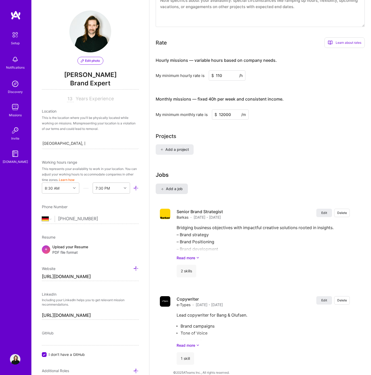
click at [168, 186] on span "Add a job" at bounding box center [172, 188] width 22 height 5
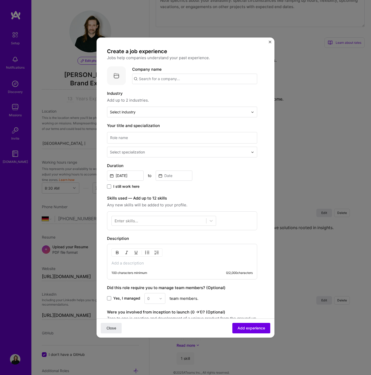
click at [152, 80] on input "text" at bounding box center [194, 79] width 125 height 10
type input "[PERSON_NAME]"
click at [173, 94] on div "[PERSON_NAME]" at bounding box center [179, 93] width 37 height 9
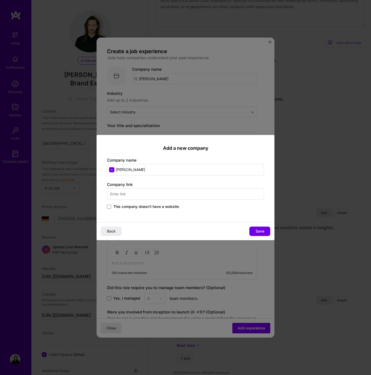
click at [132, 195] on input "text" at bounding box center [185, 194] width 157 height 12
type input "[DOMAIN_NAME]"
click at [257, 231] on span "Save" at bounding box center [260, 230] width 9 height 5
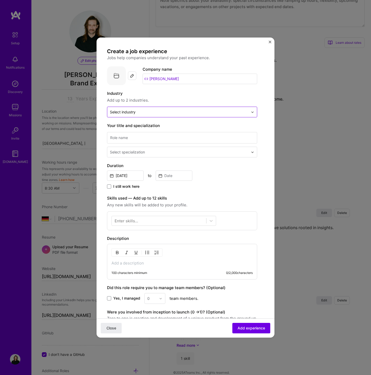
click at [137, 112] on input "text" at bounding box center [179, 111] width 138 height 5
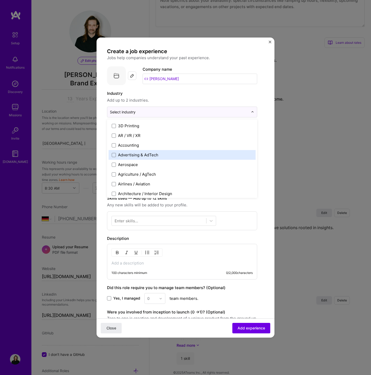
click at [125, 155] on div "Advertising & AdTech" at bounding box center [138, 154] width 40 height 5
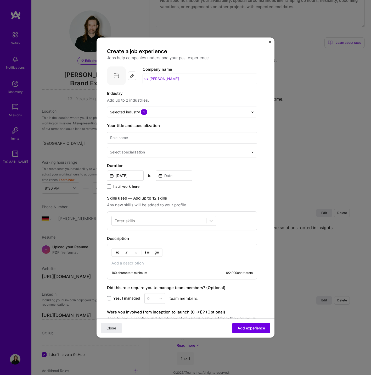
click at [261, 132] on div "Create a job experience Jobs help companies understand your past experience. Co…" at bounding box center [185, 205] width 157 height 315
click at [148, 137] on input at bounding box center [182, 138] width 150 height 12
type input "Freelance & Fractional Brand Partner"
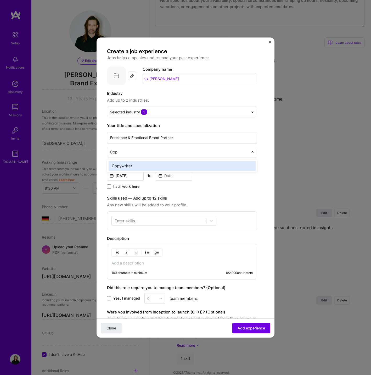
type input "Copy"
click at [171, 150] on input "text" at bounding box center [180, 151] width 140 height 5
type input "brand"
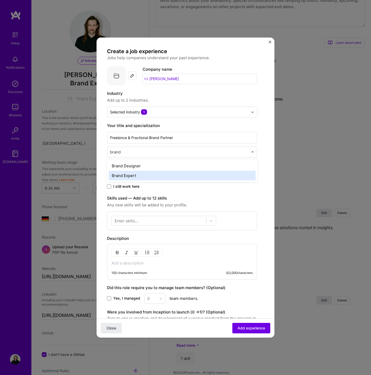
click at [147, 175] on div "Brand Expert" at bounding box center [182, 176] width 147 height 10
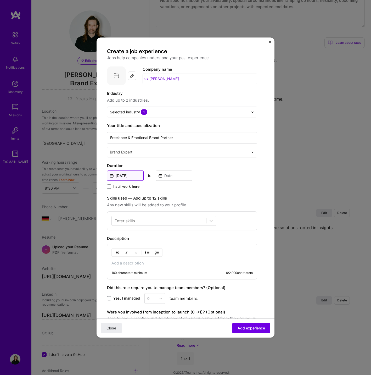
click at [122, 177] on input "[DATE]" at bounding box center [125, 175] width 37 height 10
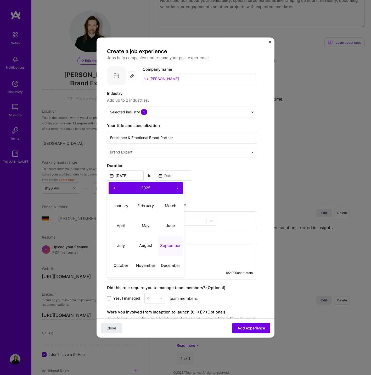
click at [114, 187] on button "‹" at bounding box center [115, 188] width 12 height 12
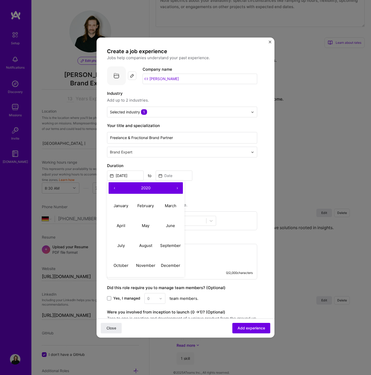
click at [114, 187] on button "‹" at bounding box center [115, 188] width 12 height 12
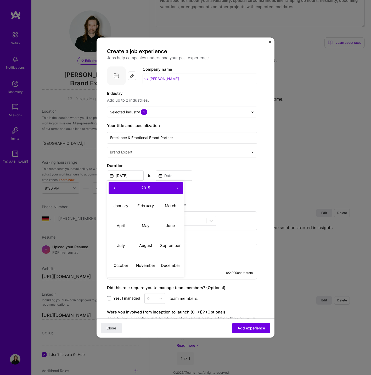
click at [114, 187] on button "‹" at bounding box center [115, 188] width 12 height 12
click at [148, 247] on abbr "August" at bounding box center [145, 245] width 13 height 5
type input "[DATE]"
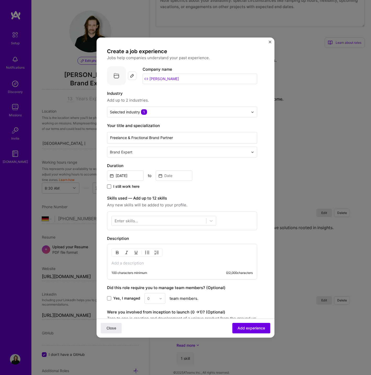
click at [110, 187] on span at bounding box center [109, 186] width 4 height 4
click at [0, 0] on input "I still work here" at bounding box center [0, 0] width 0 height 0
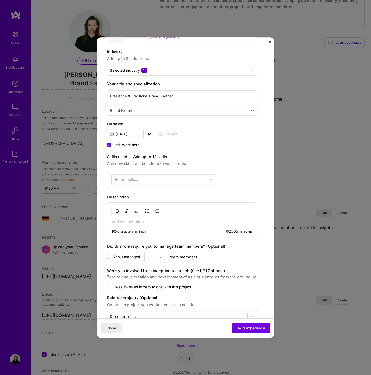
scroll to position [52, 0]
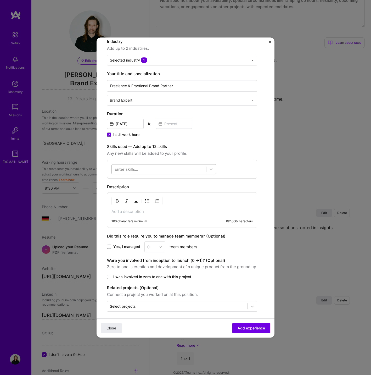
click at [147, 170] on div at bounding box center [159, 169] width 94 height 9
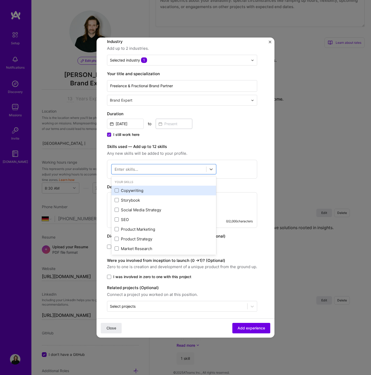
click at [129, 189] on div "Copywriting" at bounding box center [164, 190] width 98 height 5
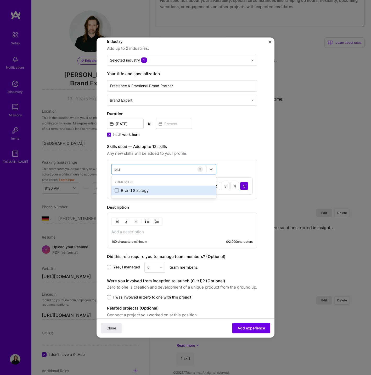
click at [136, 190] on div "Brand Strategy" at bounding box center [164, 190] width 98 height 5
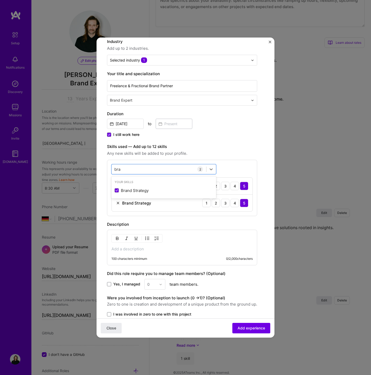
click at [234, 162] on div "option Brand Strategy, selected. option Brand Strategy selected, 0 of 2. 1 resu…" at bounding box center [182, 188] width 150 height 56
click at [177, 169] on div "bra bra" at bounding box center [159, 169] width 94 height 9
type input "b"
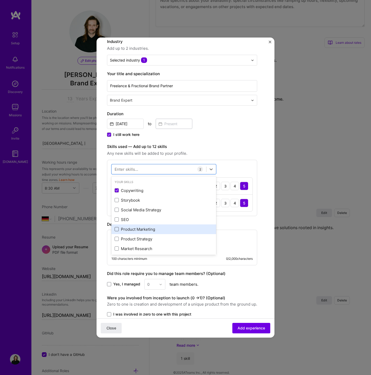
click at [116, 230] on span at bounding box center [117, 229] width 4 height 4
click at [0, 0] on input "checkbox" at bounding box center [0, 0] width 0 height 0
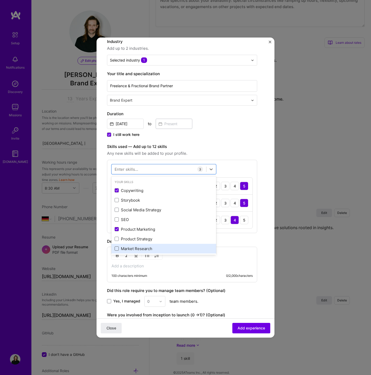
click at [117, 248] on span at bounding box center [117, 249] width 4 height 4
click at [0, 0] on input "checkbox" at bounding box center [0, 0] width 0 height 0
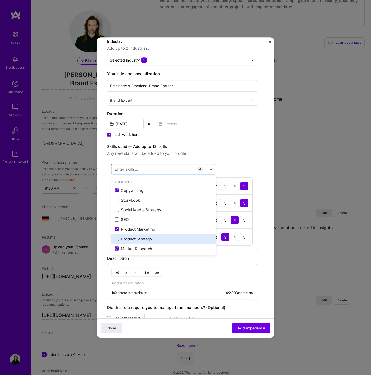
click at [118, 238] on span at bounding box center [117, 239] width 4 height 4
click at [0, 0] on input "checkbox" at bounding box center [0, 0] width 0 height 0
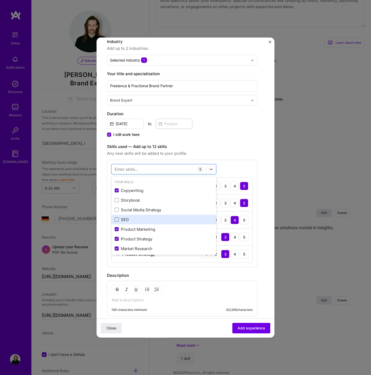
click at [117, 219] on span at bounding box center [117, 220] width 4 height 4
click at [0, 0] on input "checkbox" at bounding box center [0, 0] width 0 height 0
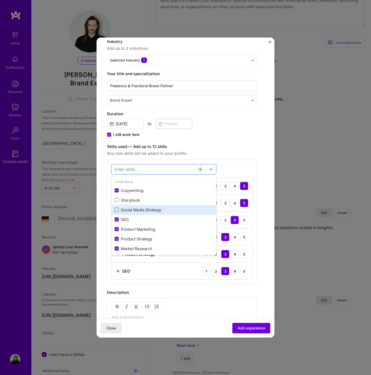
click at [117, 210] on span at bounding box center [117, 210] width 4 height 4
click at [0, 0] on input "checkbox" at bounding box center [0, 0] width 0 height 0
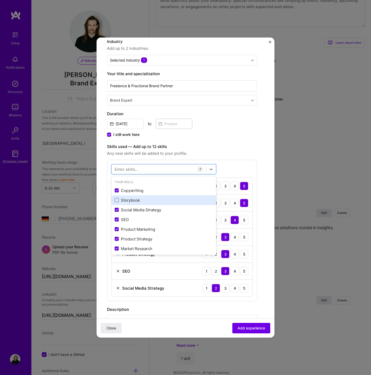
click at [117, 200] on span at bounding box center [117, 200] width 4 height 4
click at [0, 0] on input "checkbox" at bounding box center [0, 0] width 0 height 0
click at [223, 147] on label "Skills used — Add up to 12 skills" at bounding box center [182, 146] width 150 height 6
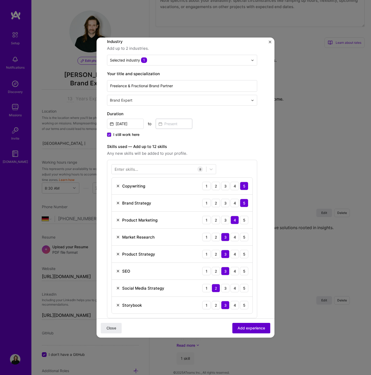
click at [248, 328] on span "Add experience" at bounding box center [251, 327] width 27 height 5
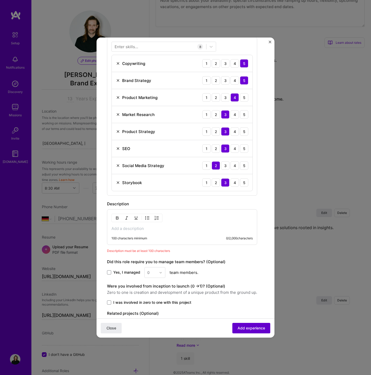
scroll to position [195, 0]
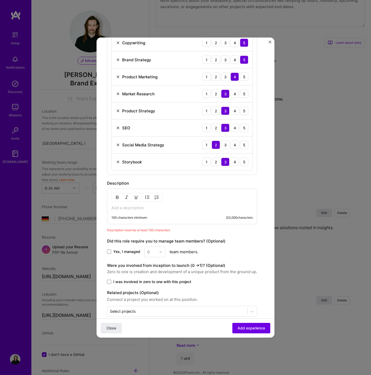
click at [139, 218] on div "100 characters minimum" at bounding box center [130, 217] width 36 height 4
click at [140, 209] on p at bounding box center [182, 207] width 141 height 5
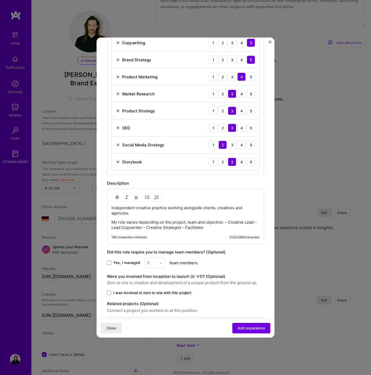
click at [225, 222] on p "My role varies depending on the project, team and objective: – Creative Lead – …" at bounding box center [186, 225] width 148 height 10
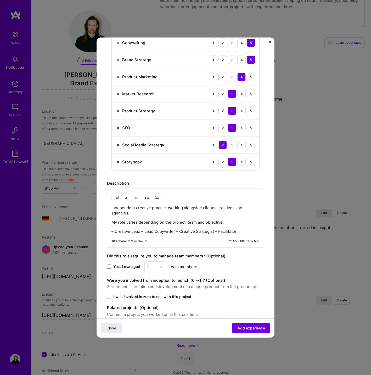
click at [141, 232] on p "– Creative Lead – Lead Copywriter – Creative Strategist – Facilitator" at bounding box center [186, 231] width 148 height 5
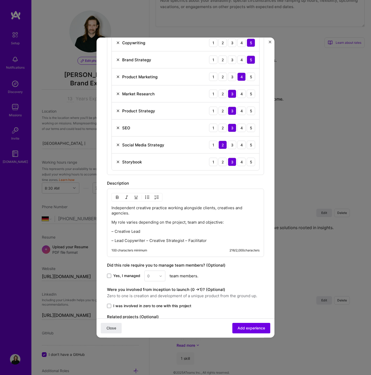
click at [146, 241] on p "– Lead Copywriter – Creative Strategist – Facilitator" at bounding box center [186, 240] width 148 height 5
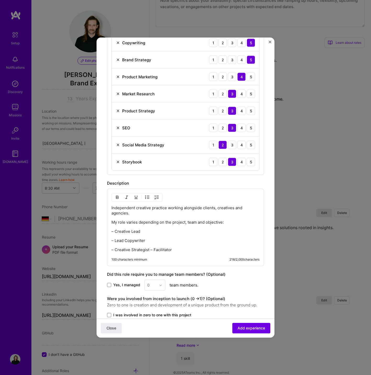
click at [150, 249] on p "– Creative Strategist – Facilitator" at bounding box center [186, 249] width 148 height 5
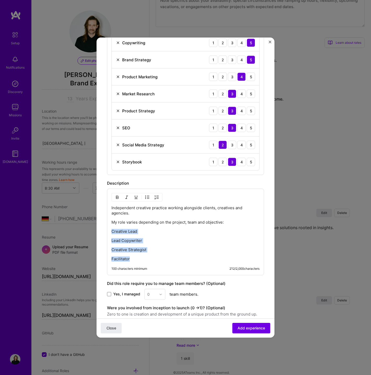
drag, startPoint x: 135, startPoint y: 259, endPoint x: 106, endPoint y: 231, distance: 40.0
click at [106, 231] on form "Create a job experience Jobs help companies understand your past experience. Co…" at bounding box center [186, 121] width 178 height 536
click at [148, 197] on img "button" at bounding box center [147, 197] width 4 height 4
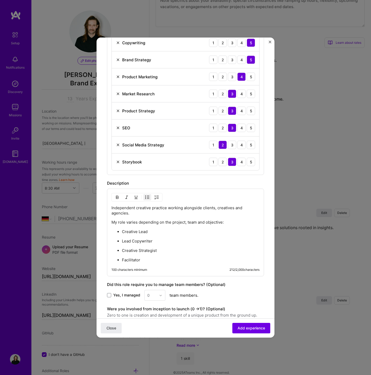
click at [155, 220] on p "My role varies depending on the project, team and objective:" at bounding box center [186, 222] width 148 height 5
click at [154, 259] on p "Facilitator" at bounding box center [191, 259] width 138 height 5
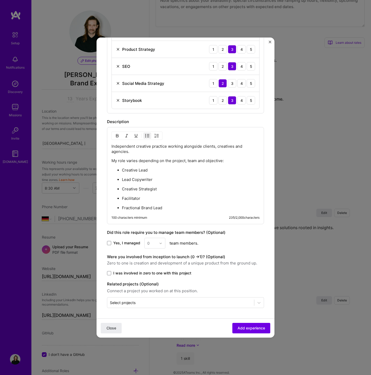
scroll to position [257, 0]
click at [246, 328] on span "Add experience" at bounding box center [251, 327] width 27 height 5
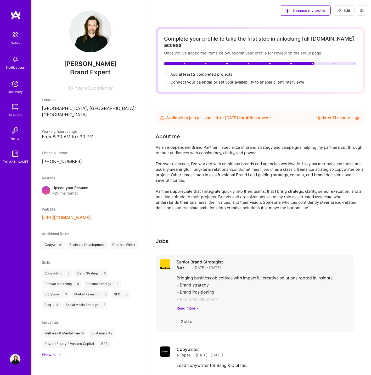
scroll to position [0, 0]
click at [203, 72] on span "Add at least 2 completed projects →" at bounding box center [203, 74] width 67 height 5
select select "Future Date"
select select "DE"
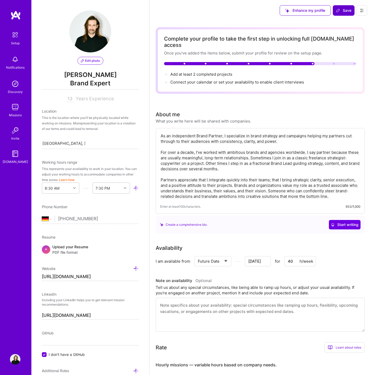
click at [342, 11] on span "Save" at bounding box center [343, 10] width 15 height 5
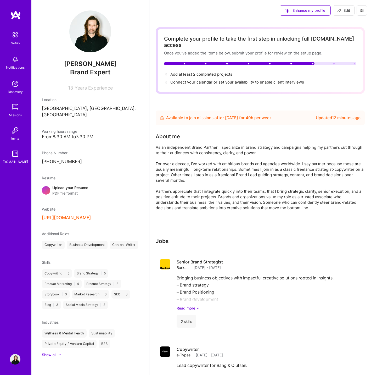
click at [43, 186] on div "+" at bounding box center [46, 190] width 8 height 8
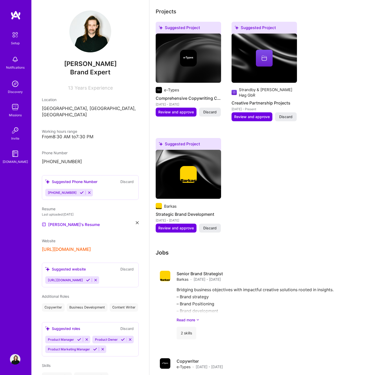
scroll to position [323, 0]
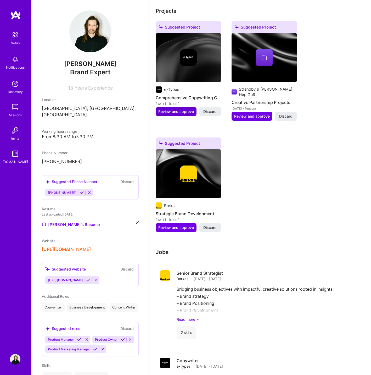
click at [165, 109] on span "Review and approve" at bounding box center [176, 111] width 36 height 5
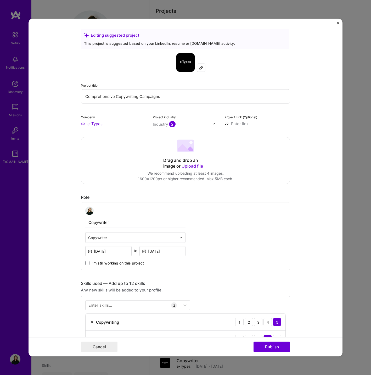
scroll to position [0, 0]
click at [97, 346] on button "Cancel" at bounding box center [99, 346] width 37 height 10
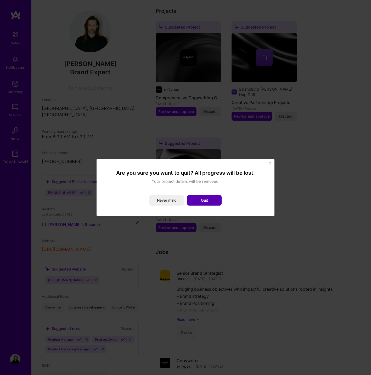
click at [202, 200] on button "Quit" at bounding box center [204, 200] width 35 height 10
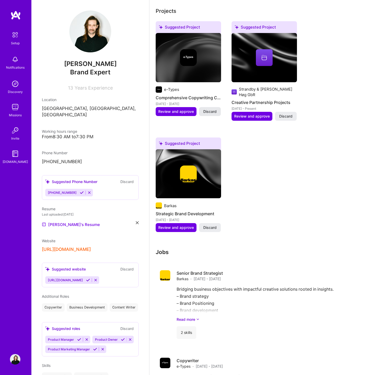
click at [208, 109] on span "Discard" at bounding box center [209, 111] width 13 height 5
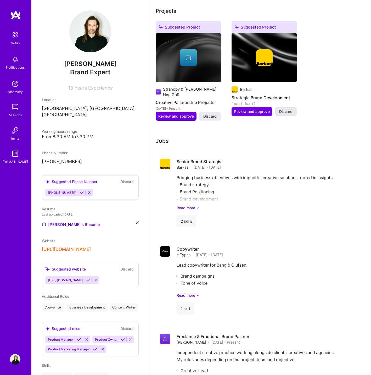
click at [284, 109] on span "Discard" at bounding box center [285, 111] width 13 height 5
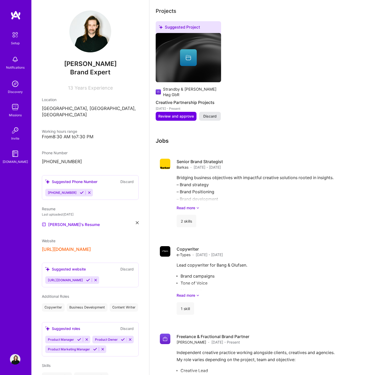
click at [212, 114] on span "Discard" at bounding box center [209, 116] width 13 height 5
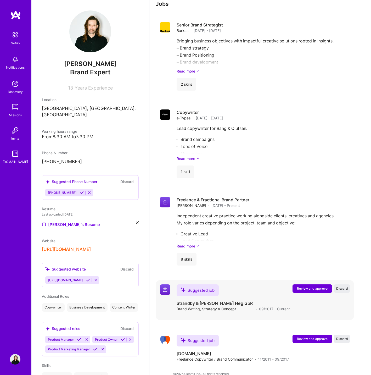
scroll to position [346, 0]
click at [343, 286] on span "Discard" at bounding box center [342, 288] width 12 height 4
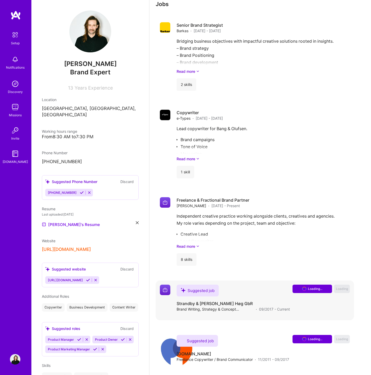
scroll to position [296, 0]
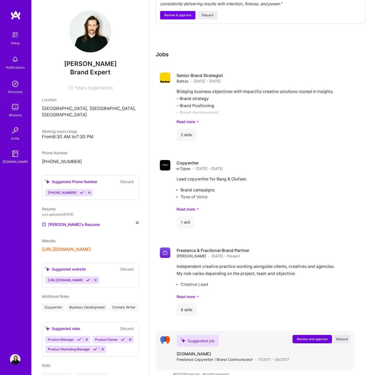
click at [341, 337] on span "Discard" at bounding box center [342, 339] width 12 height 4
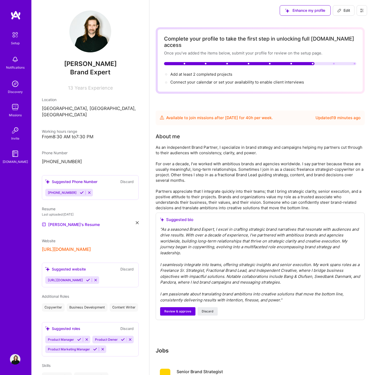
scroll to position [0, 0]
click at [177, 309] on span "Review & approve" at bounding box center [177, 311] width 27 height 5
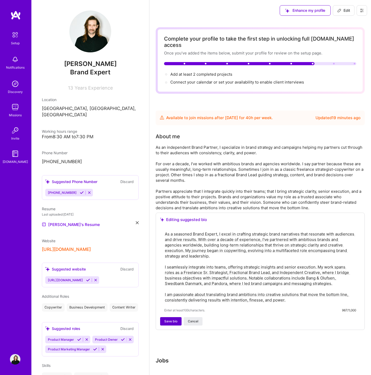
click at [172, 319] on span "Save bio" at bounding box center [170, 321] width 13 height 5
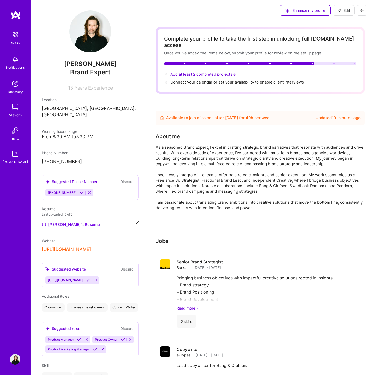
click at [213, 72] on span "Add at least 2 completed projects →" at bounding box center [203, 74] width 67 height 5
select select "Future Date"
select select "DE"
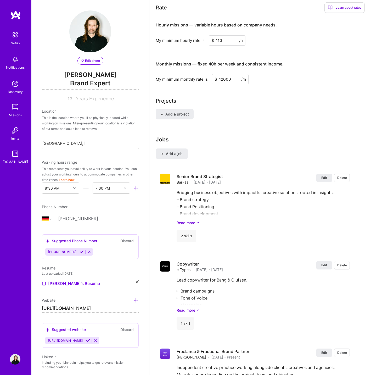
scroll to position [398, 0]
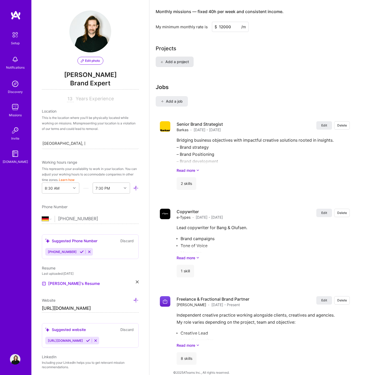
click at [178, 59] on span "Add a project" at bounding box center [174, 61] width 29 height 5
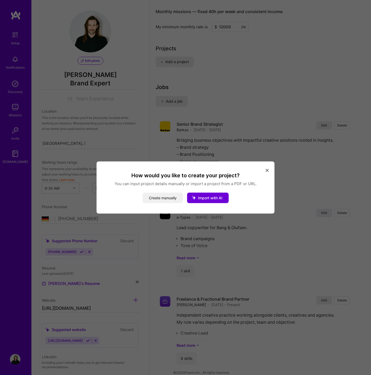
click at [165, 198] on button "Create manually" at bounding box center [163, 198] width 40 height 10
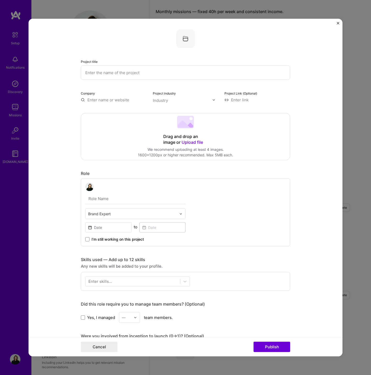
click at [137, 75] on input "text" at bounding box center [185, 72] width 209 height 14
type input "[DOMAIN_NAME]"
click at [114, 99] on input "text" at bounding box center [114, 99] width 66 height 5
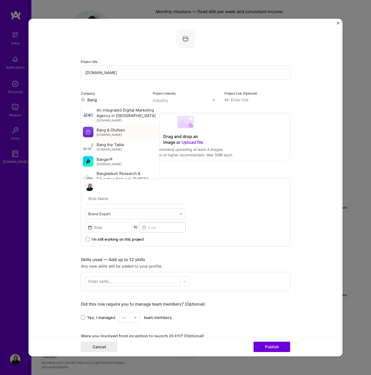
click at [107, 131] on span "Bang & Olufsen" at bounding box center [111, 129] width 29 height 5
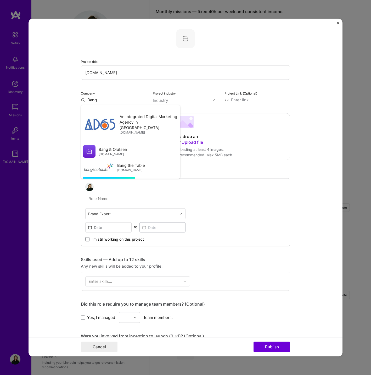
type input "Bang & Olufsen"
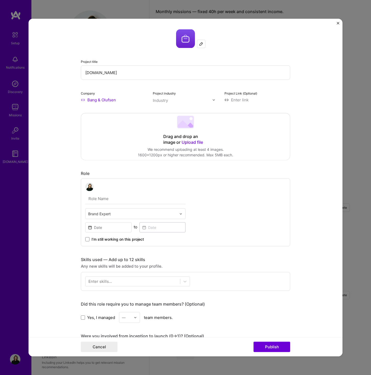
click at [169, 101] on input "text" at bounding box center [183, 100] width 60 height 5
type input "lux"
click at [166, 112] on div "Luxury" at bounding box center [170, 110] width 13 height 5
click at [237, 101] on input at bounding box center [258, 99] width 66 height 5
drag, startPoint x: 128, startPoint y: 74, endPoint x: 75, endPoint y: 73, distance: 53.4
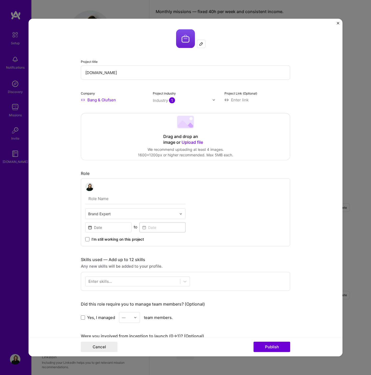
click at [75, 73] on form "Project title [DOMAIN_NAME] Company Bang & Olufsen Project industry Industry 1 …" at bounding box center [186, 187] width 314 height 337
click at [246, 101] on input at bounding box center [258, 99] width 66 height 5
paste input "[DOMAIN_NAME]"
type input "[URL][DOMAIN_NAME]"
click at [116, 230] on input at bounding box center [108, 227] width 46 height 10
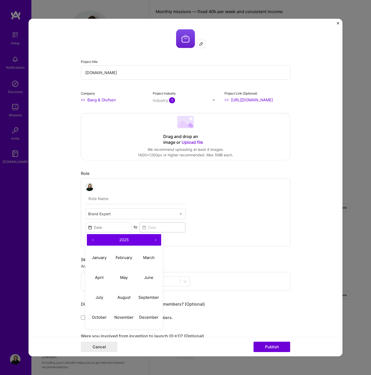
click at [93, 239] on button "‹" at bounding box center [93, 240] width 12 height 12
click at [144, 298] on abbr "September" at bounding box center [148, 296] width 21 height 5
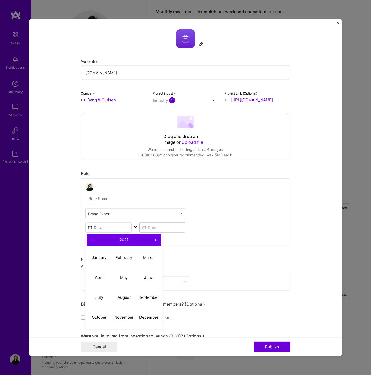
type input "[DATE]"
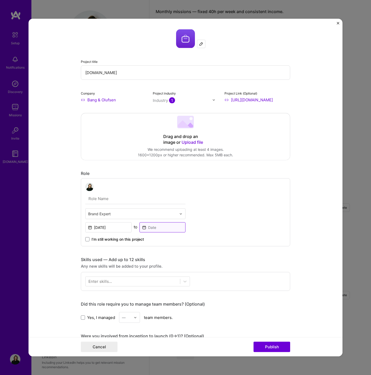
click at [164, 225] on input at bounding box center [163, 227] width 46 height 10
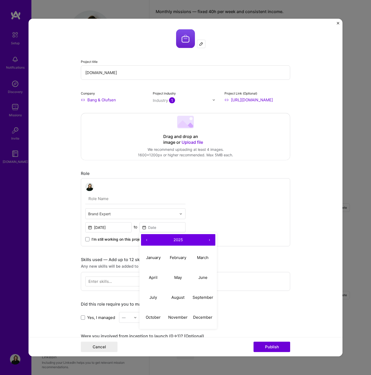
click at [147, 239] on button "‹" at bounding box center [147, 240] width 12 height 12
click at [202, 314] on button "December" at bounding box center [203, 317] width 25 height 20
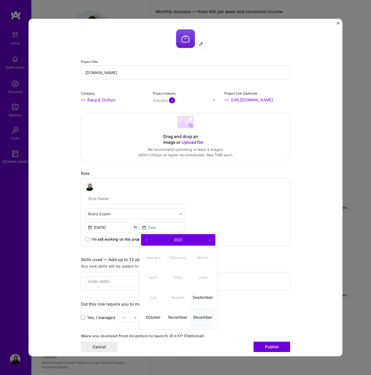
type input "[DATE]"
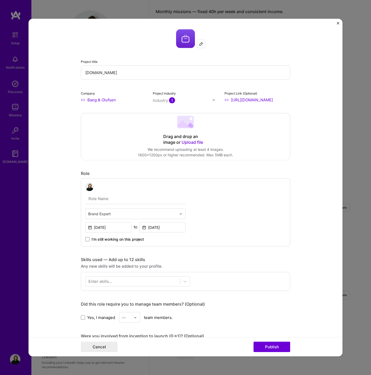
click at [100, 281] on div "Enter skills..." at bounding box center [100, 280] width 24 height 5
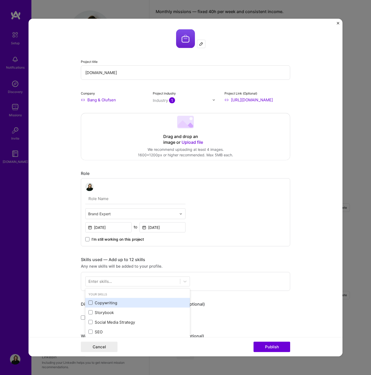
click at [90, 302] on span at bounding box center [90, 302] width 4 height 4
click at [0, 0] on input "checkbox" at bounding box center [0, 0] width 0 height 0
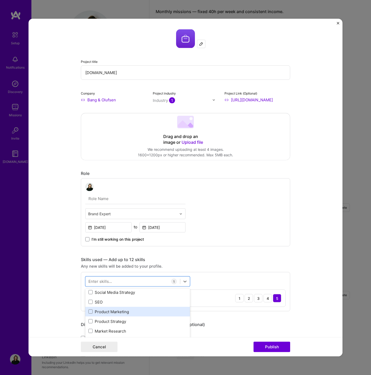
scroll to position [30, 0]
click at [91, 302] on span at bounding box center [90, 301] width 4 height 4
click at [0, 0] on input "checkbox" at bounding box center [0, 0] width 0 height 0
click at [213, 265] on div "Any new skills will be added to your profile." at bounding box center [185, 265] width 209 height 5
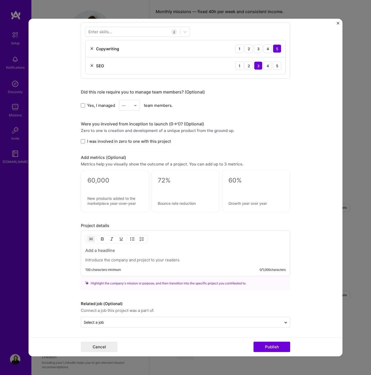
scroll to position [249, 0]
click at [104, 261] on p at bounding box center [185, 259] width 200 height 5
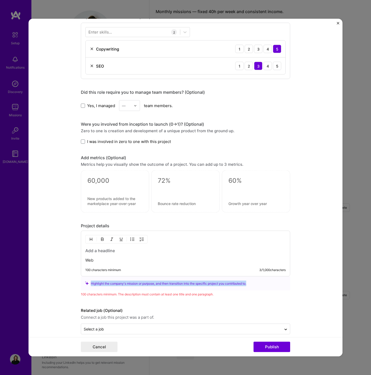
drag, startPoint x: 255, startPoint y: 283, endPoint x: 72, endPoint y: 281, distance: 183.5
click at [72, 281] on form "Project title [DOMAIN_NAME] Company Bang & Olufsen Project industry Industry 1 …" at bounding box center [186, 187] width 314 height 337
click at [71, 277] on form "Project title [DOMAIN_NAME] Company Bang & Olufsen Project industry Industry 1 …" at bounding box center [186, 187] width 314 height 337
click at [92, 251] on h3 at bounding box center [185, 250] width 200 height 6
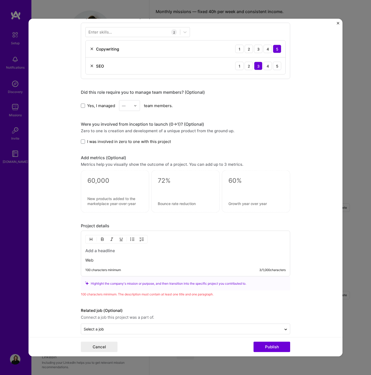
click at [92, 251] on h3 at bounding box center [185, 250] width 200 height 6
drag, startPoint x: 100, startPoint y: 260, endPoint x: 77, endPoint y: 260, distance: 23.3
click at [77, 260] on form "Project title [DOMAIN_NAME] Company Bang & Olufsen Project industry Industry 1 …" at bounding box center [186, 187] width 314 height 337
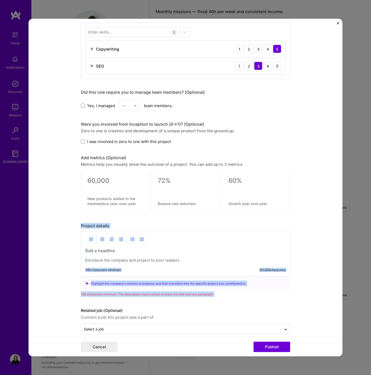
drag, startPoint x: 81, startPoint y: 226, endPoint x: 274, endPoint y: 299, distance: 206.5
click at [274, 299] on div "Project title [DOMAIN_NAME] Company Bang & Olufsen Project industry Industry 1 …" at bounding box center [185, 57] width 209 height 554
copy div "Project details 100 characters minimum 0 / 1,000 characters Highlight the compa…"
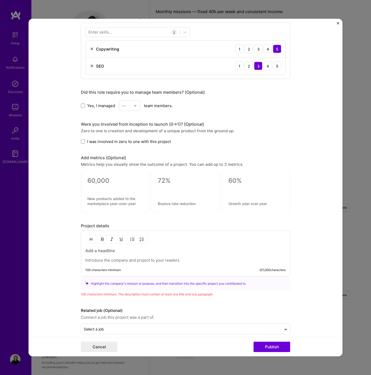
click at [296, 315] on form "Project title [DOMAIN_NAME] Company Bang & Olufsen Project industry Industry 1 …" at bounding box center [186, 187] width 314 height 337
click at [284, 327] on icon at bounding box center [286, 329] width 4 height 5
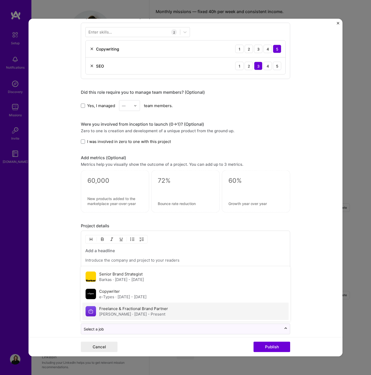
click at [126, 309] on label "Freelance & Fractional Brand Partner" at bounding box center [133, 308] width 69 height 5
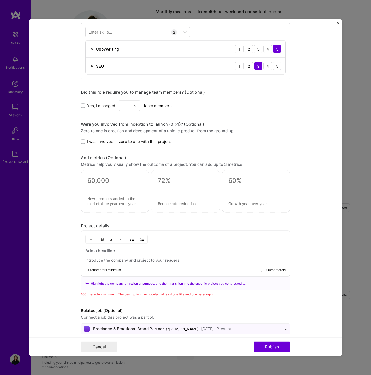
click at [101, 259] on p at bounding box center [185, 259] width 200 height 5
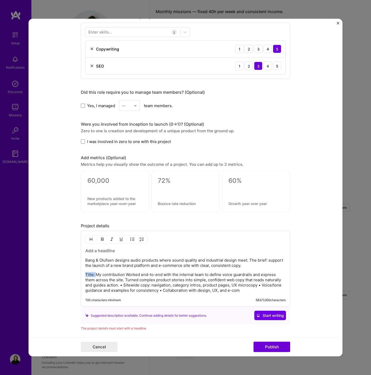
drag, startPoint x: 96, startPoint y: 274, endPoint x: 83, endPoint y: 272, distance: 12.9
click at [72, 273] on form "Project title [DOMAIN_NAME] Company Bang & Olufsen Project industry Industry 1 …" at bounding box center [186, 187] width 314 height 337
drag, startPoint x: 126, startPoint y: 275, endPoint x: 51, endPoint y: 274, distance: 75.6
click at [51, 274] on form "Project title [DOMAIN_NAME] Company Bang & Olufsen Project industry Industry 1 …" at bounding box center [186, 187] width 314 height 337
click at [91, 250] on h3 at bounding box center [185, 250] width 200 height 6
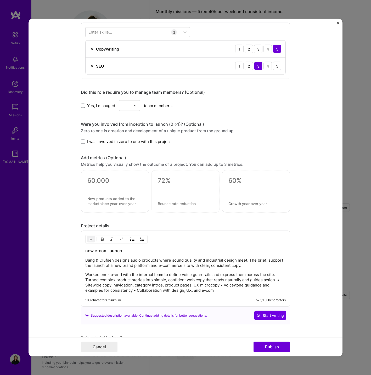
click at [45, 246] on form "Project title [DOMAIN_NAME] Company Bang & Olufsen Project industry Industry 1 …" at bounding box center [186, 187] width 314 height 337
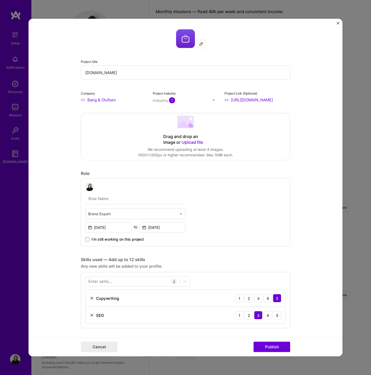
scroll to position [0, 0]
click at [269, 346] on button "Publish" at bounding box center [272, 346] width 37 height 10
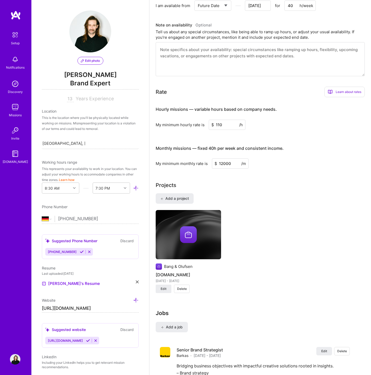
scroll to position [262, 0]
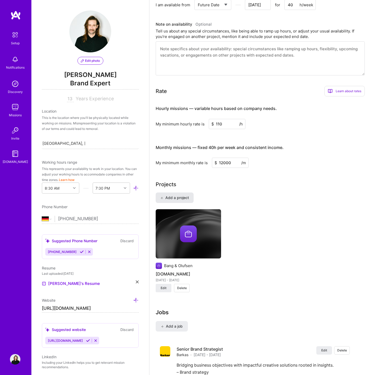
click at [174, 195] on span "Add a project" at bounding box center [174, 197] width 29 height 5
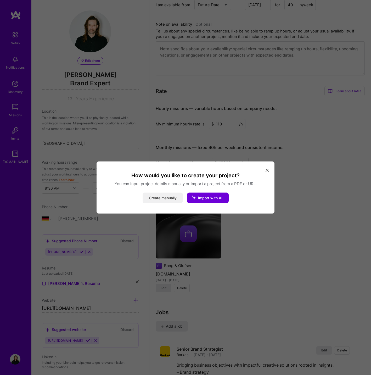
click at [154, 198] on button "Create manually" at bounding box center [163, 198] width 40 height 10
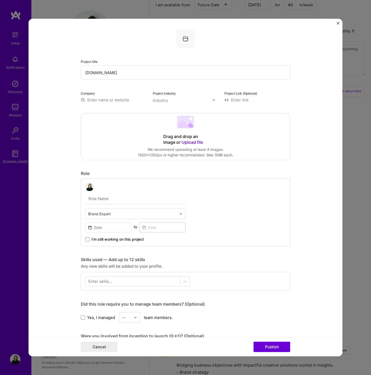
type input "[DOMAIN_NAME]"
type input "Copywriter"
click at [112, 228] on input at bounding box center [108, 227] width 46 height 10
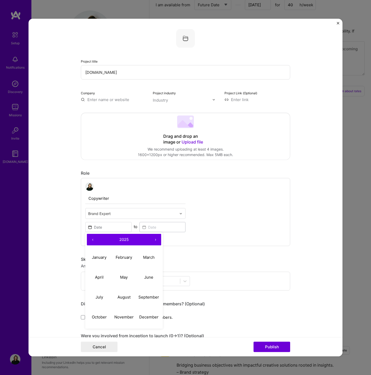
click at [92, 241] on button "‹" at bounding box center [93, 240] width 12 height 12
click at [96, 279] on abbr "April" at bounding box center [99, 276] width 9 height 5
type input "[DATE]"
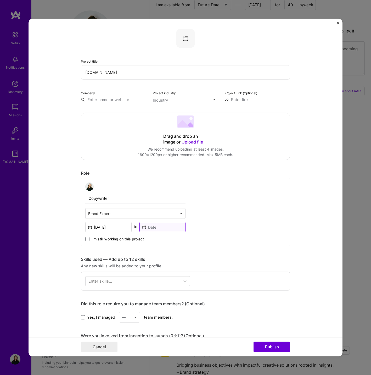
click at [166, 229] on input at bounding box center [163, 227] width 46 height 10
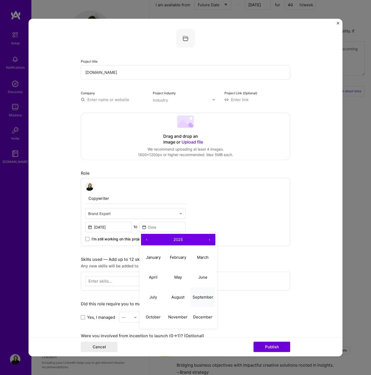
click at [198, 299] on abbr "September" at bounding box center [203, 296] width 21 height 5
type input "[DATE]"
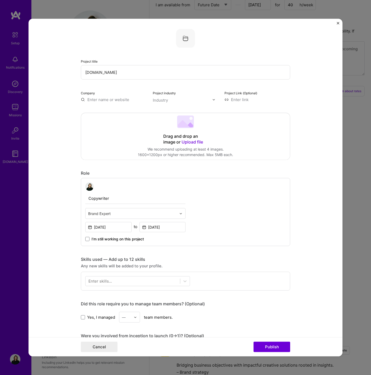
click at [96, 282] on div "Enter skills..." at bounding box center [100, 280] width 24 height 5
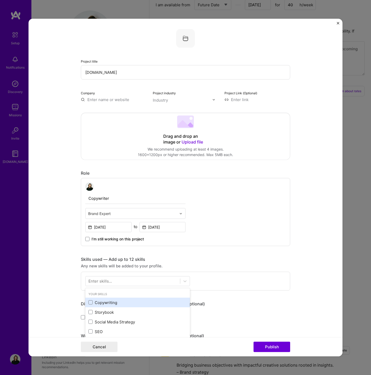
click at [97, 302] on div "Copywriting" at bounding box center [137, 301] width 98 height 5
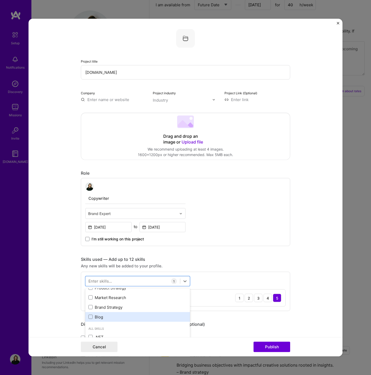
scroll to position [64, 0]
click at [228, 257] on div "Skills used — Add up to 12 skills" at bounding box center [185, 259] width 209 height 5
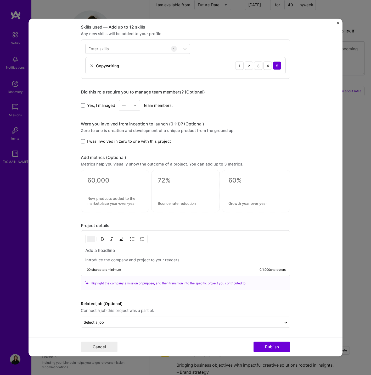
scroll to position [232, 0]
click at [100, 253] on h3 at bounding box center [185, 250] width 200 height 6
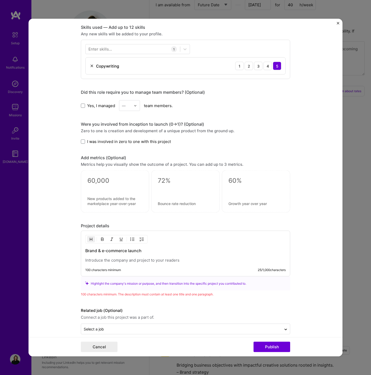
scroll to position [231, 0]
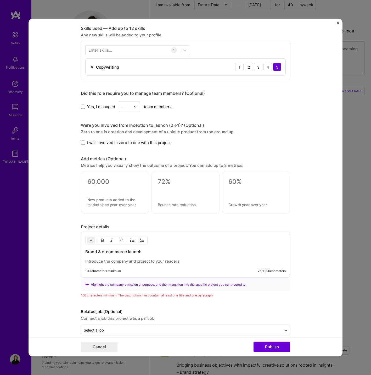
click at [102, 261] on p at bounding box center [185, 260] width 200 height 5
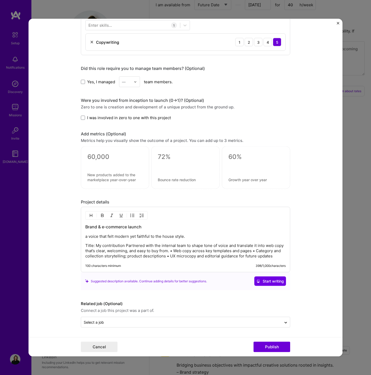
scroll to position [256, 0]
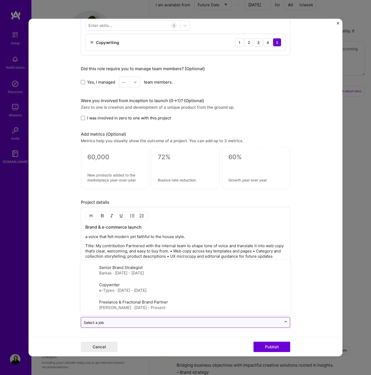
click at [286, 322] on icon at bounding box center [286, 321] width 4 height 5
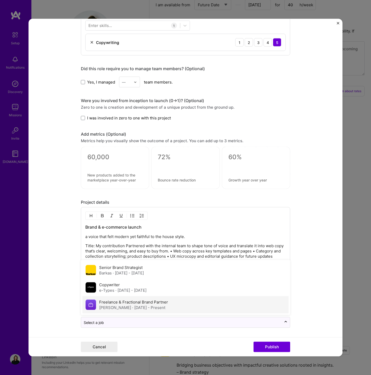
click at [119, 304] on label "Freelance & Fractional Brand Partner" at bounding box center [133, 301] width 69 height 5
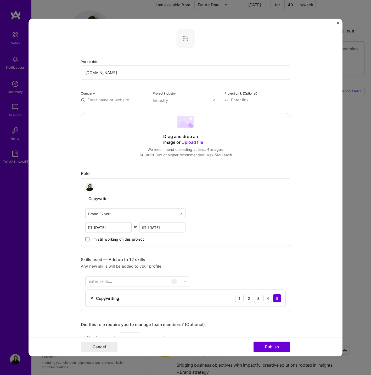
scroll to position [0, 0]
click at [99, 99] on input "marimekko" at bounding box center [114, 99] width 66 height 5
type input "Marimekko"
click at [116, 111] on div "Marimekko" at bounding box center [122, 111] width 25 height 9
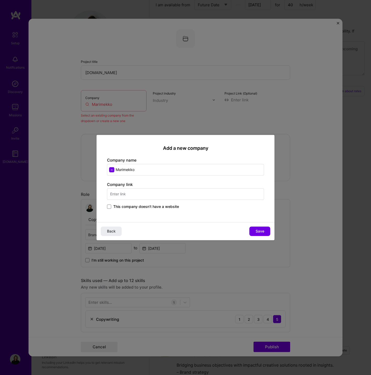
click at [136, 194] on input "text" at bounding box center [185, 194] width 157 height 12
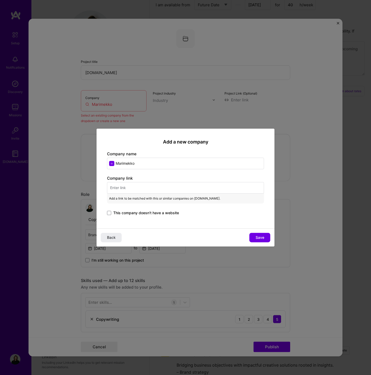
paste input "[DOMAIN_NAME][URL]"
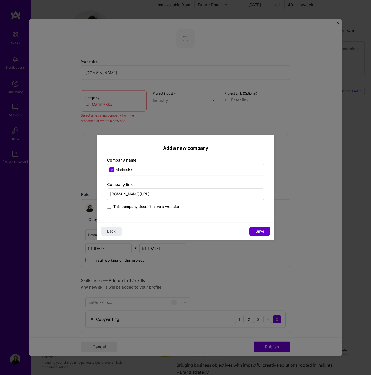
type input "[DOMAIN_NAME][URL]"
click at [259, 232] on span "Save" at bounding box center [260, 230] width 9 height 5
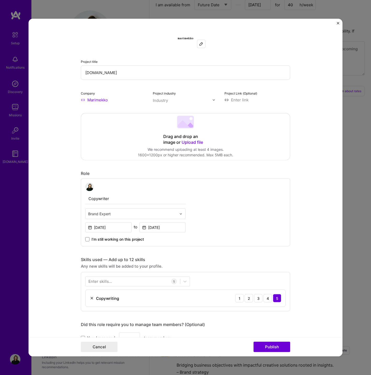
click at [214, 100] on img at bounding box center [213, 99] width 3 height 3
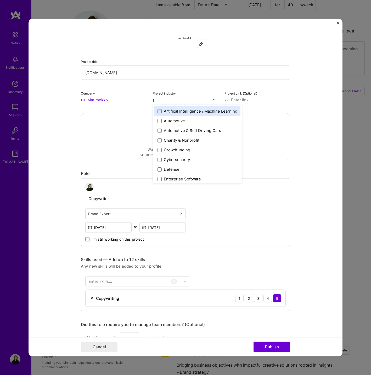
type input "fa"
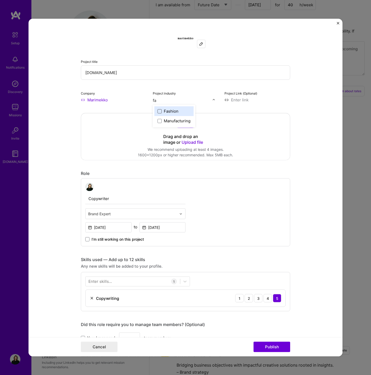
click at [160, 112] on span at bounding box center [160, 111] width 4 height 4
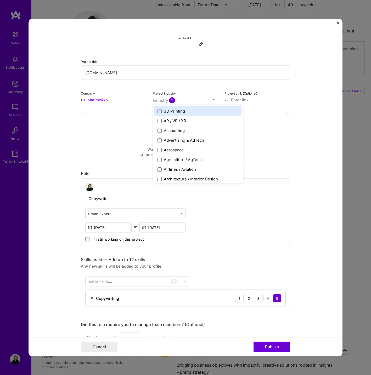
click at [242, 100] on input at bounding box center [258, 99] width 66 height 5
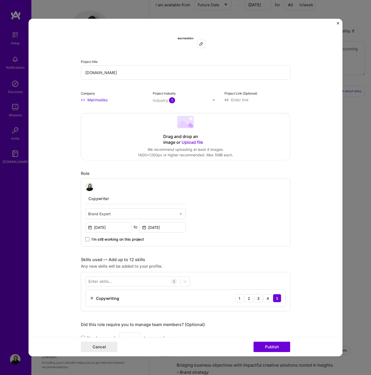
drag, startPoint x: 138, startPoint y: 72, endPoint x: 48, endPoint y: 70, distance: 90.1
click at [48, 70] on form "Project title [DOMAIN_NAME] Company Marimekko Project industry Industry 1 Proje…" at bounding box center [186, 187] width 314 height 337
click at [242, 98] on input at bounding box center [258, 99] width 66 height 5
paste input "[DOMAIN_NAME]"
type input "[URL][DOMAIN_NAME]"
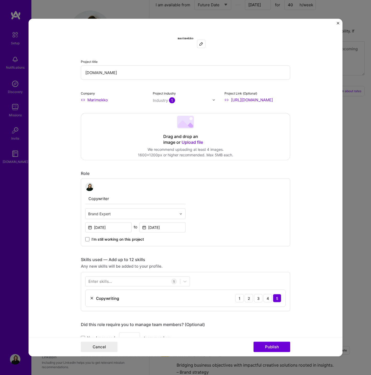
click at [55, 175] on form "Project title [DOMAIN_NAME] Company Marimekko Project industry Industry 1 Proje…" at bounding box center [186, 187] width 314 height 337
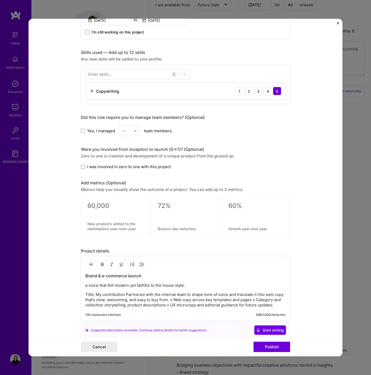
scroll to position [209, 0]
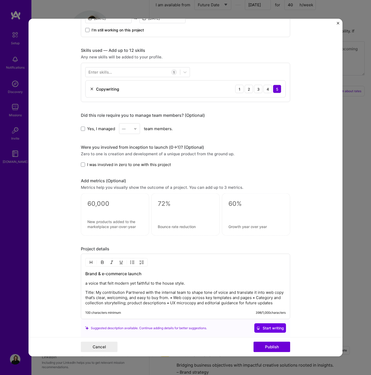
click at [135, 287] on div "Brand & e-commerce launch a voice that felt modern yet faithful to the house st…" at bounding box center [185, 287] width 200 height 35
click at [85, 283] on p "a voice that felt modern yet faithful to the house style." at bounding box center [185, 282] width 200 height 5
drag, startPoint x: 183, startPoint y: 285, endPoint x: 61, endPoint y: 285, distance: 121.7
click at [61, 285] on form "Project title [DOMAIN_NAME] Company Marimekko Project industry Industry 1 Proje…" at bounding box center [186, 187] width 314 height 337
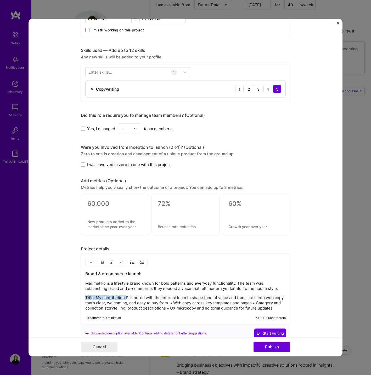
drag, startPoint x: 126, startPoint y: 297, endPoint x: 60, endPoint y: 296, distance: 65.2
click at [60, 296] on form "Project title [DOMAIN_NAME] Company Marimekko Project industry Industry 1 Proje…" at bounding box center [186, 187] width 314 height 337
click at [270, 346] on button "Publish" at bounding box center [272, 346] width 37 height 10
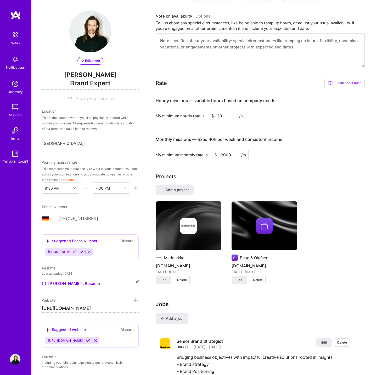
click at [249, 238] on img at bounding box center [264, 225] width 65 height 49
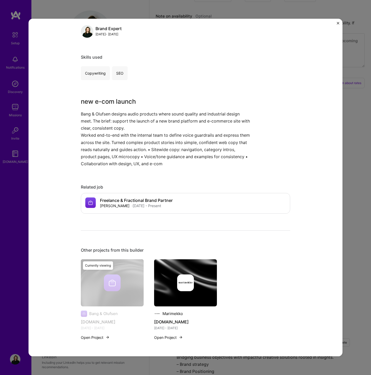
scroll to position [71, 0]
click at [113, 138] on p "Worked end-to-end with the internal team to define voice guardrails and express…" at bounding box center [166, 150] width 170 height 36
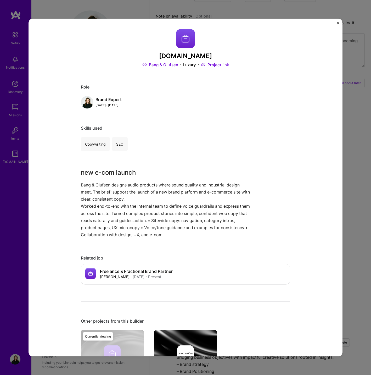
scroll to position [0, 0]
click at [339, 24] on img "Close" at bounding box center [338, 23] width 3 height 3
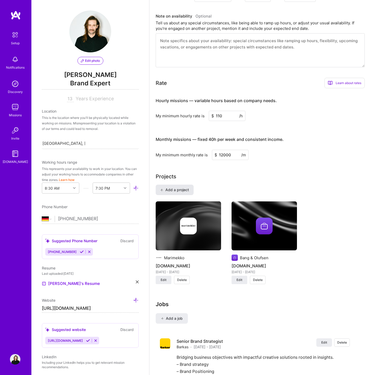
click at [170, 187] on span "Add a project" at bounding box center [174, 189] width 29 height 5
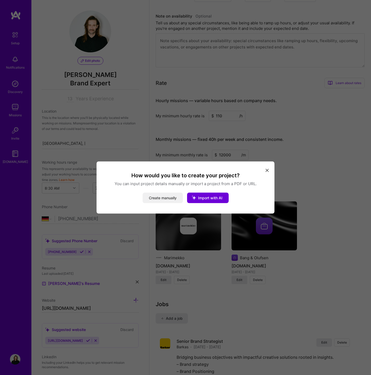
click at [160, 197] on button "Create manually" at bounding box center [163, 198] width 40 height 10
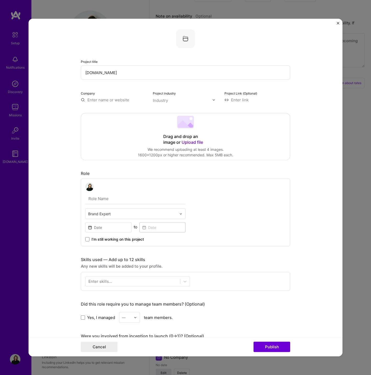
type input "[DOMAIN_NAME]"
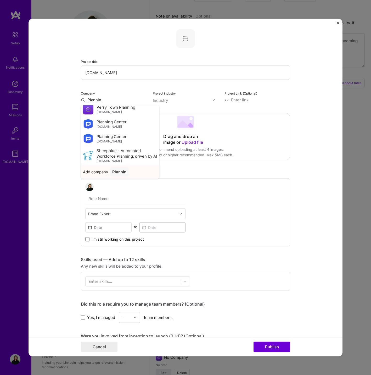
scroll to position [57, 0]
type input "Plannin"
click at [117, 171] on div "Plannin" at bounding box center [119, 171] width 18 height 9
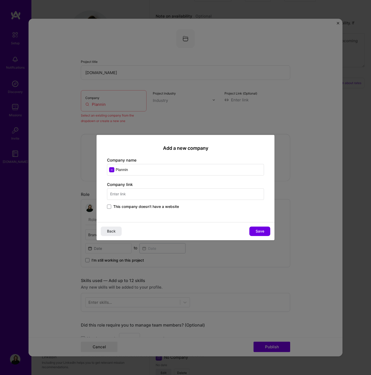
click at [133, 195] on input "text" at bounding box center [185, 194] width 157 height 12
type input "[DOMAIN_NAME]"
click at [258, 233] on span "Save" at bounding box center [260, 230] width 9 height 5
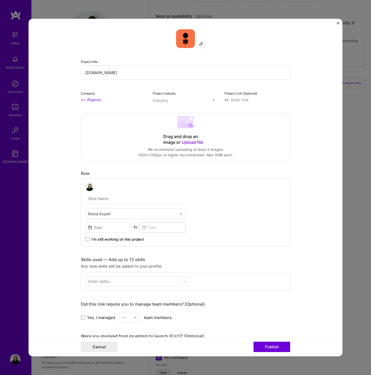
click at [238, 99] on input at bounding box center [258, 99] width 66 height 5
type input "[URL][DOMAIN_NAME]"
click at [173, 102] on input "text" at bounding box center [183, 100] width 60 height 5
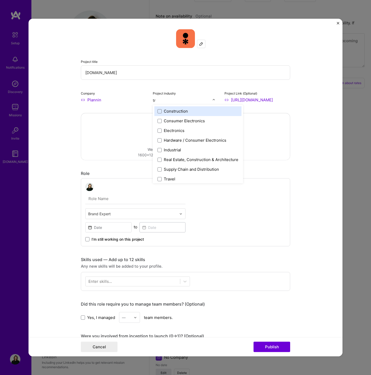
type input "tra"
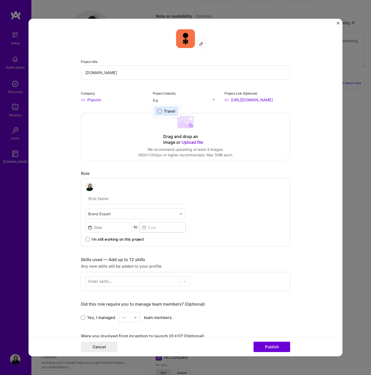
click at [159, 111] on span at bounding box center [160, 111] width 4 height 4
type input "c"
type input "i"
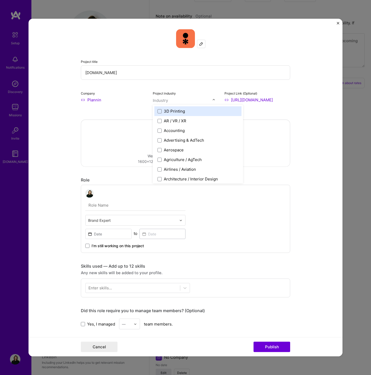
click at [54, 177] on form "Project title [DOMAIN_NAME] Company Plannin Project industry option Travel, des…" at bounding box center [186, 187] width 314 height 337
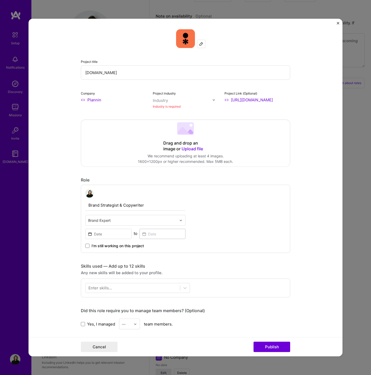
type input "Brand Strategist & Copywriter"
click at [102, 233] on input at bounding box center [108, 234] width 46 height 10
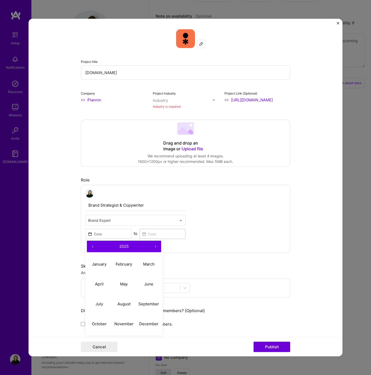
click at [93, 245] on button "‹" at bounding box center [93, 247] width 12 height 12
click at [102, 264] on abbr "January" at bounding box center [99, 263] width 15 height 5
type input "[DATE]"
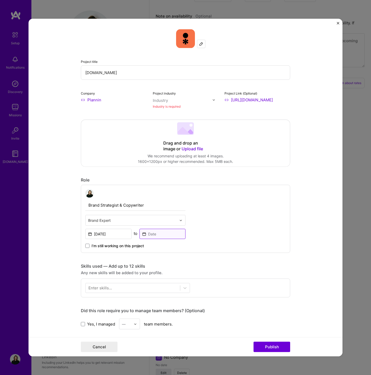
click at [153, 233] on input at bounding box center [163, 234] width 46 height 10
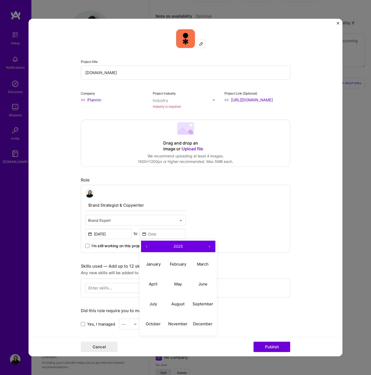
click at [148, 248] on button "‹" at bounding box center [147, 247] width 12 height 12
click at [154, 282] on abbr "April" at bounding box center [153, 283] width 9 height 5
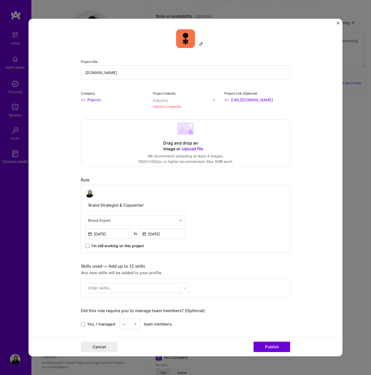
type input "[DATE]"
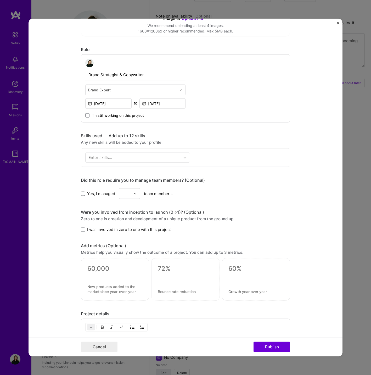
scroll to position [133, 0]
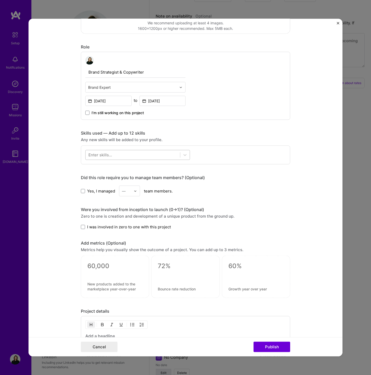
click at [139, 158] on div at bounding box center [133, 154] width 94 height 9
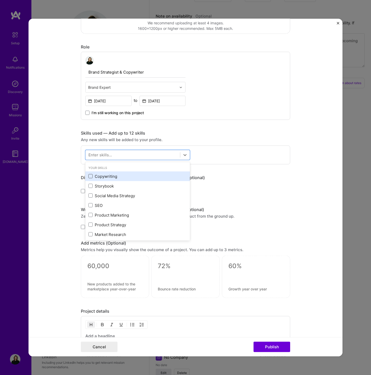
click at [90, 177] on span at bounding box center [90, 176] width 4 height 4
click at [0, 0] on input "checkbox" at bounding box center [0, 0] width 0 height 0
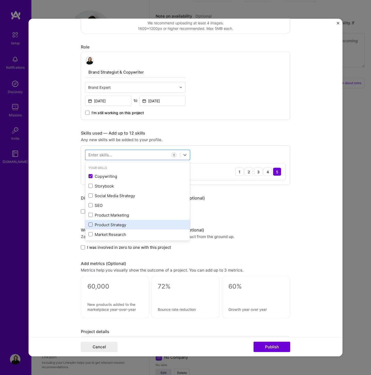
click at [90, 225] on span at bounding box center [90, 224] width 4 height 4
click at [0, 0] on input "checkbox" at bounding box center [0, 0] width 0 height 0
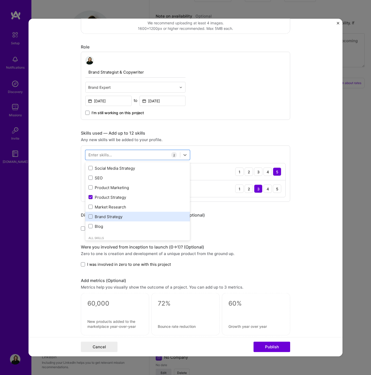
scroll to position [31, 0]
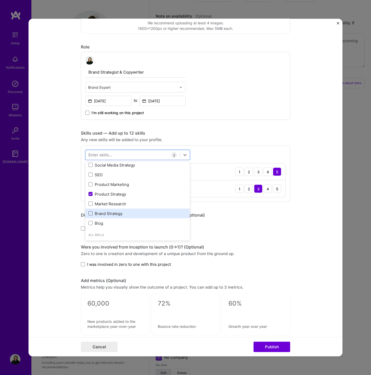
click at [91, 213] on span at bounding box center [90, 213] width 4 height 4
click at [0, 0] on input "checkbox" at bounding box center [0, 0] width 0 height 0
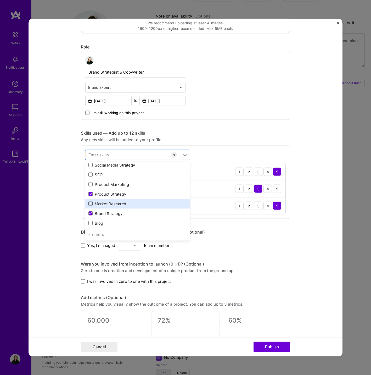
click at [91, 204] on span at bounding box center [90, 204] width 4 height 4
click at [0, 0] on input "checkbox" at bounding box center [0, 0] width 0 height 0
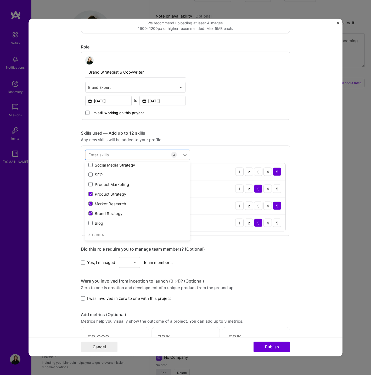
click at [60, 209] on form "Project title [DOMAIN_NAME] Company Plannin Project industry Industry Industry …" at bounding box center [186, 187] width 314 height 337
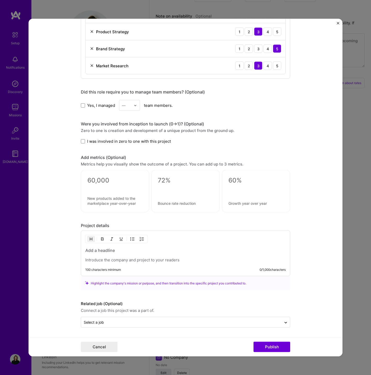
scroll to position [290, 0]
click at [96, 252] on h3 at bounding box center [185, 250] width 200 height 6
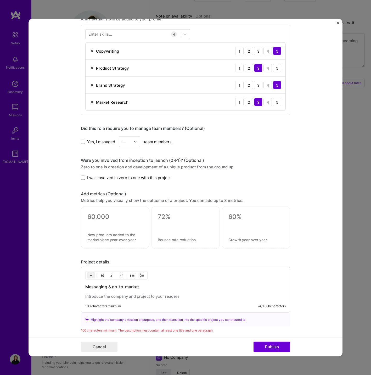
scroll to position [285, 0]
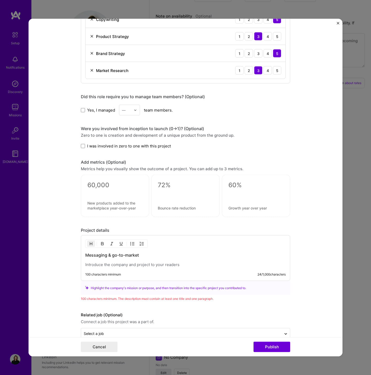
click at [97, 265] on p at bounding box center [185, 264] width 200 height 5
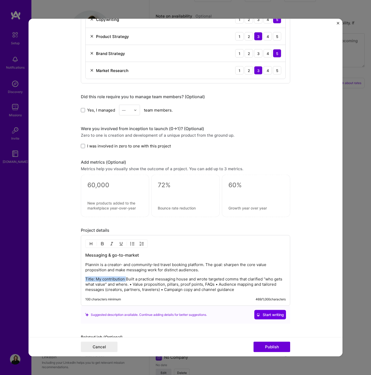
drag, startPoint x: 126, startPoint y: 279, endPoint x: 82, endPoint y: 277, distance: 43.7
click at [82, 277] on div "Messaging & go-to-market Plannin is a creator- and community-led travel booking…" at bounding box center [185, 270] width 209 height 71
click at [99, 284] on p "Built a practical messaging house and wrote targeted comms that clarified “who …" at bounding box center [185, 284] width 200 height 16
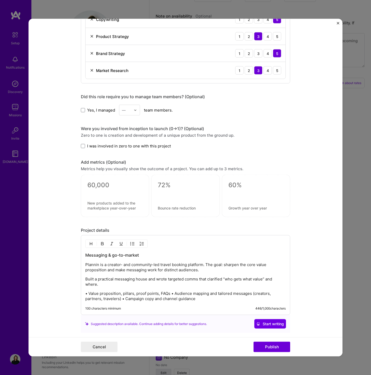
click at [171, 293] on p "• Value proposition, pillars, proof points, FAQs • Audience mapping and tailore…" at bounding box center [185, 296] width 200 height 10
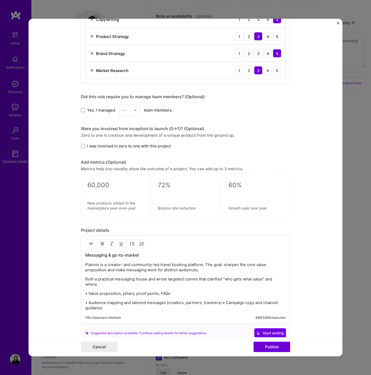
click at [224, 303] on p "• Audience mapping and tailored messages (creators, partners, travelers) • Camp…" at bounding box center [185, 305] width 200 height 10
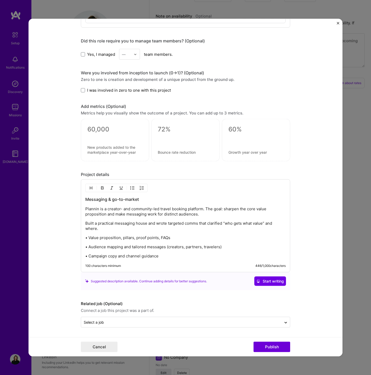
scroll to position [341, 0]
click at [112, 325] on input "text" at bounding box center [181, 321] width 195 height 5
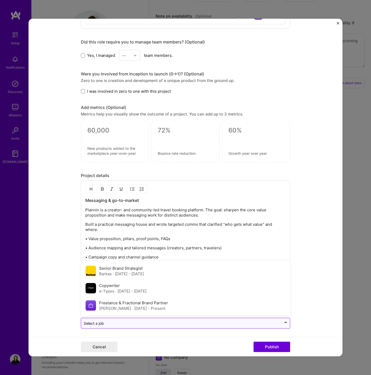
scroll to position [339, 0]
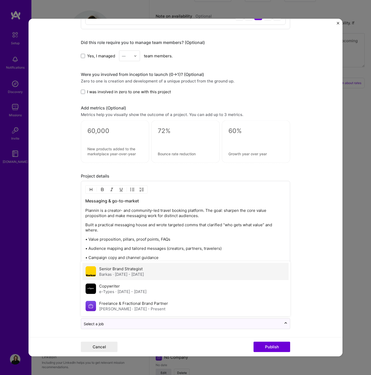
click at [117, 271] on span "· [DATE] - [DATE]" at bounding box center [128, 273] width 31 height 5
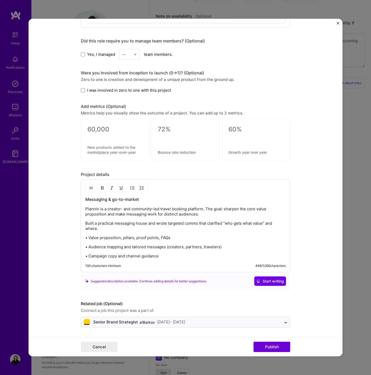
scroll to position [341, 0]
click at [269, 348] on button "Publish" at bounding box center [272, 346] width 37 height 10
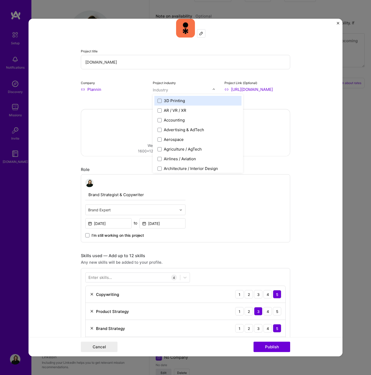
click at [166, 90] on div "Industry" at bounding box center [160, 89] width 15 height 5
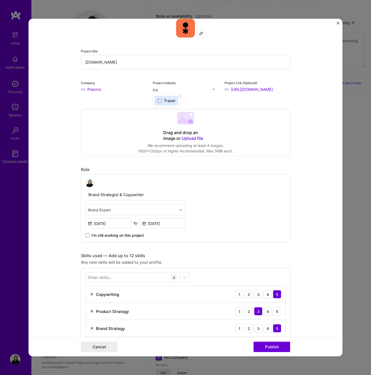
type input "trav"
click at [161, 101] on span at bounding box center [160, 100] width 4 height 4
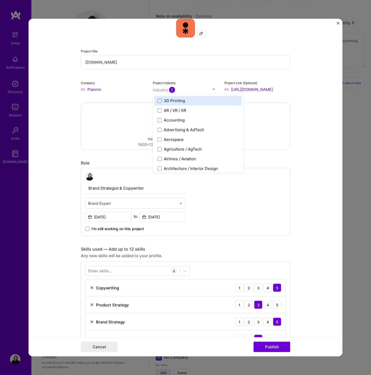
click at [66, 130] on form "Project title [DOMAIN_NAME] Company Plannin Project industry option Travel, sel…" at bounding box center [186, 187] width 314 height 337
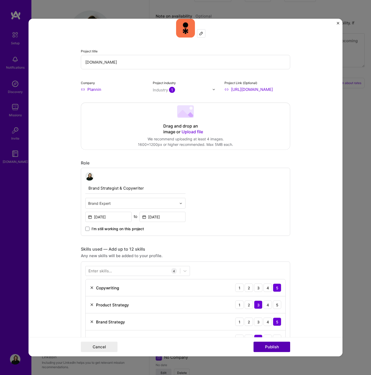
click at [267, 347] on button "Publish" at bounding box center [272, 346] width 37 height 10
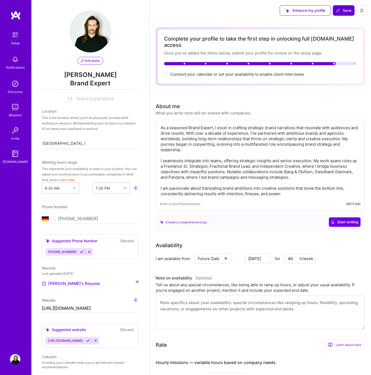
scroll to position [0, 0]
click at [232, 72] on span "Connect your calendar or set your availability to enable client interviews →" at bounding box center [239, 74] width 138 height 5
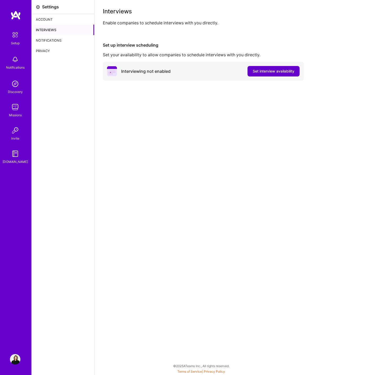
click at [261, 73] on span "Set interview availability" at bounding box center [274, 71] width 42 height 5
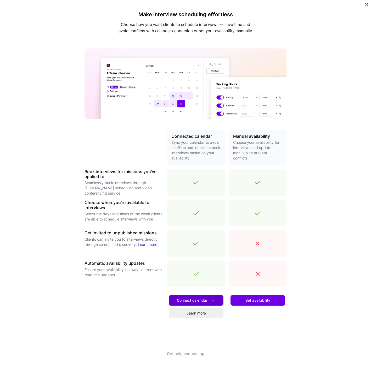
click at [204, 301] on span "Connect calendar" at bounding box center [196, 300] width 38 height 5
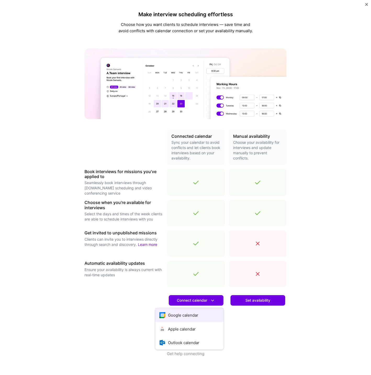
click at [181, 316] on button "Google calendar" at bounding box center [189, 315] width 68 height 14
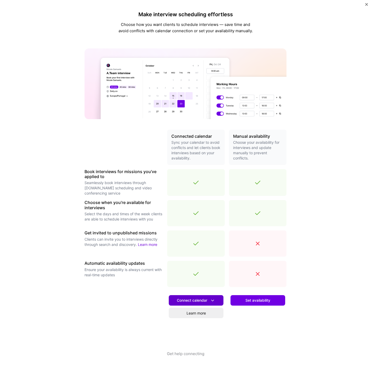
click at [213, 301] on icon at bounding box center [212, 300] width 5 height 5
click at [249, 317] on div "Set availability" at bounding box center [258, 321] width 58 height 60
click at [254, 302] on span "Set availability" at bounding box center [258, 300] width 25 height 5
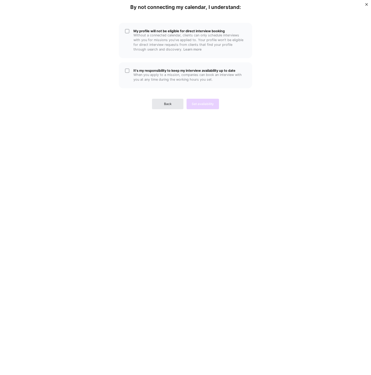
click at [168, 103] on span "Back" at bounding box center [168, 104] width 8 height 5
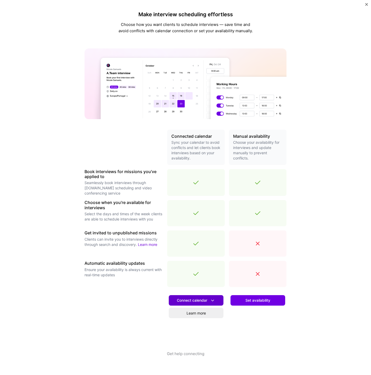
click at [191, 298] on span "Connect calendar" at bounding box center [196, 300] width 38 height 5
drag, startPoint x: 141, startPoint y: 305, endPoint x: 143, endPoint y: 306, distance: 2.7
click at [141, 305] on div at bounding box center [124, 321] width 79 height 60
click at [190, 315] on link "Learn more" at bounding box center [196, 313] width 55 height 10
click at [185, 300] on span "Connect calendar" at bounding box center [196, 300] width 38 height 5
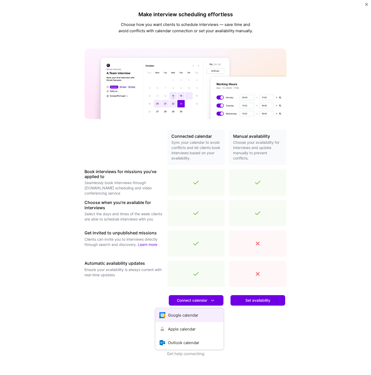
click at [178, 316] on button "Google calendar" at bounding box center [189, 315] width 68 height 14
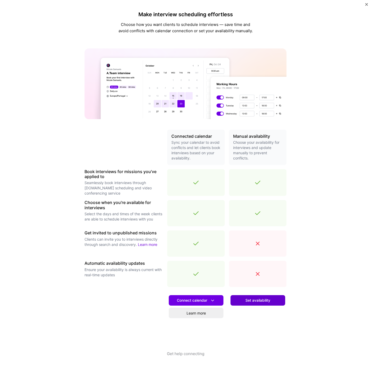
click at [246, 303] on button "Set availability" at bounding box center [258, 300] width 55 height 10
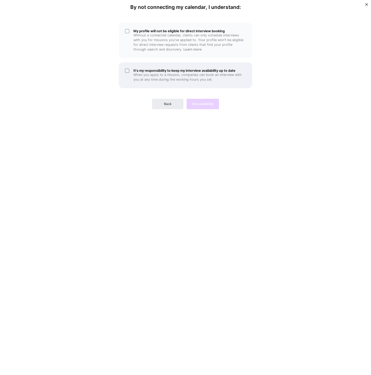
click at [127, 70] on div "It's my responsibility to keep my interview availability up to date When you ap…" at bounding box center [185, 75] width 133 height 26
drag, startPoint x: 128, startPoint y: 30, endPoint x: 149, endPoint y: 72, distance: 46.8
click at [128, 31] on div "My profile will not be eligible for direct interview booking Without a connecte…" at bounding box center [185, 40] width 133 height 35
click at [202, 102] on span "Set availability" at bounding box center [203, 104] width 22 height 5
